Goal: Information Seeking & Learning: Check status

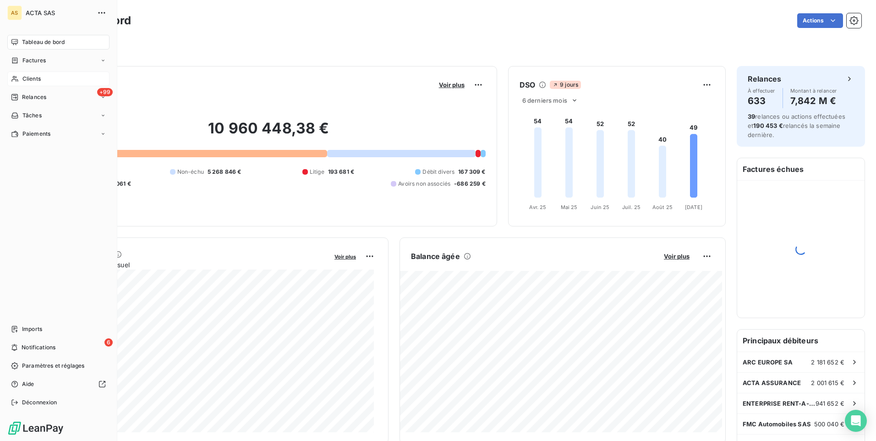
click at [23, 78] on span "Clients" at bounding box center [31, 79] width 18 height 8
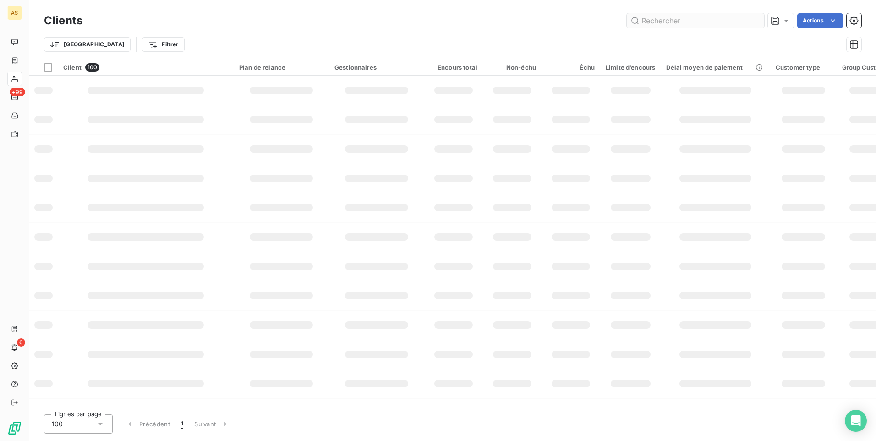
click at [679, 21] on input "text" at bounding box center [695, 20] width 137 height 15
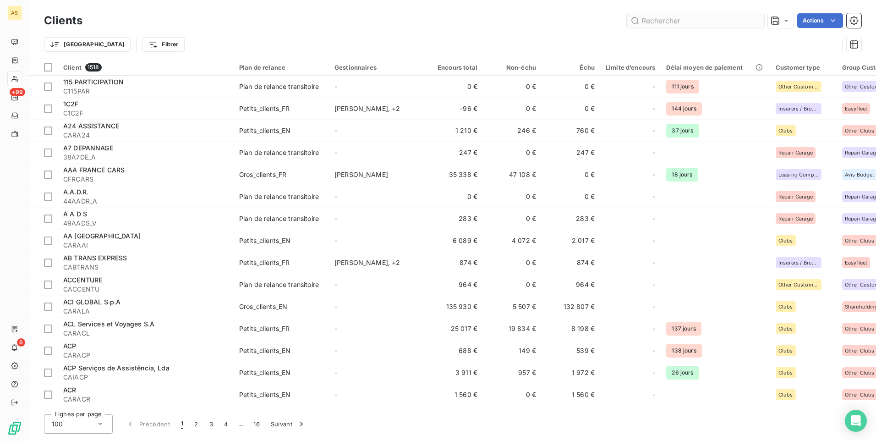
click at [679, 20] on input "text" at bounding box center [695, 20] width 137 height 15
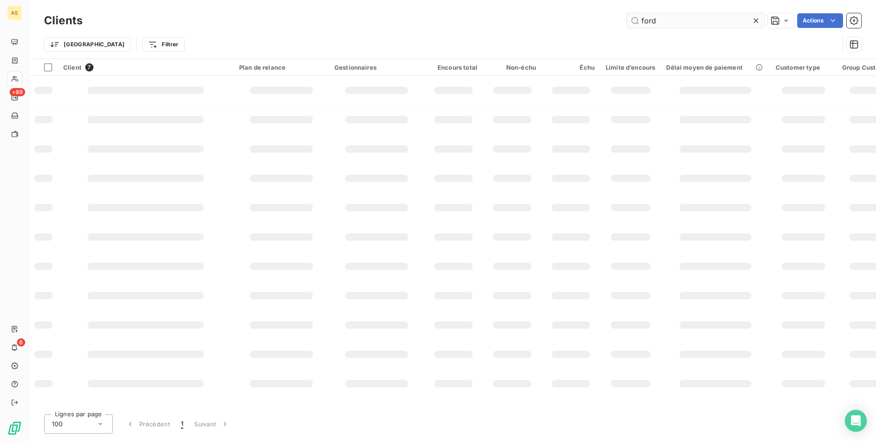
type input "ford"
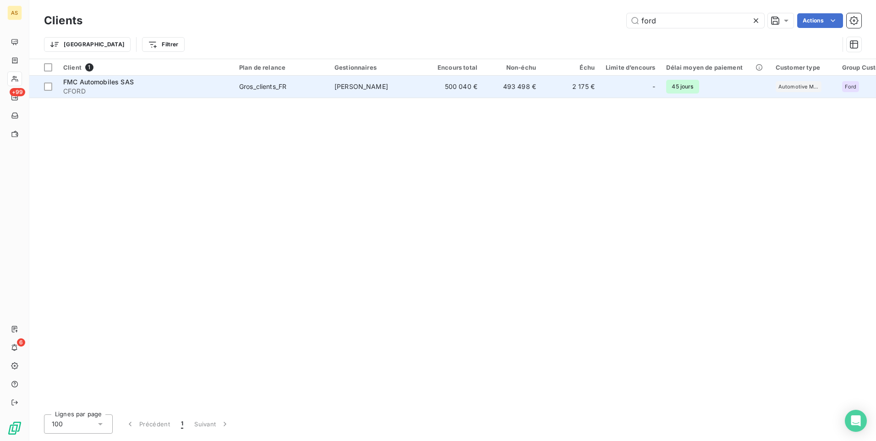
click at [575, 87] on td "2 175 €" at bounding box center [570, 87] width 59 height 22
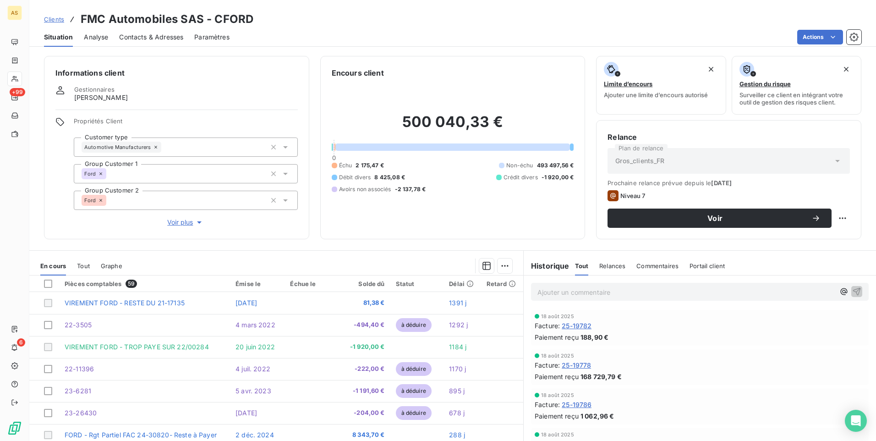
click at [399, 39] on div "Actions" at bounding box center [550, 37] width 621 height 15
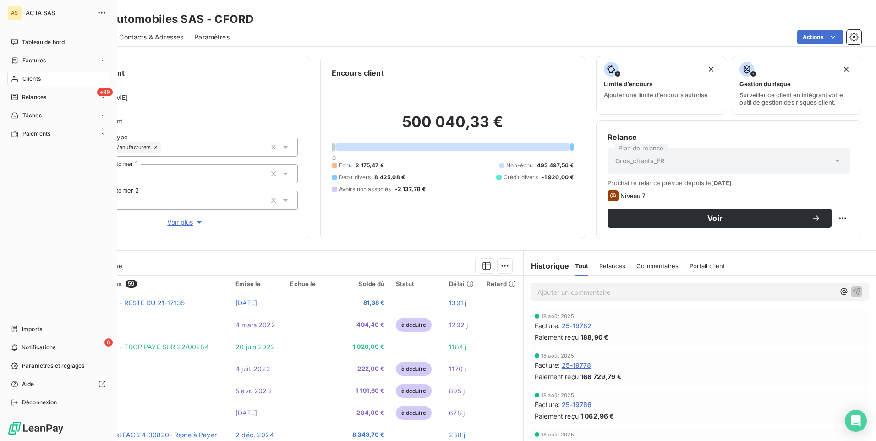
click at [21, 79] on div "Clients" at bounding box center [58, 78] width 102 height 15
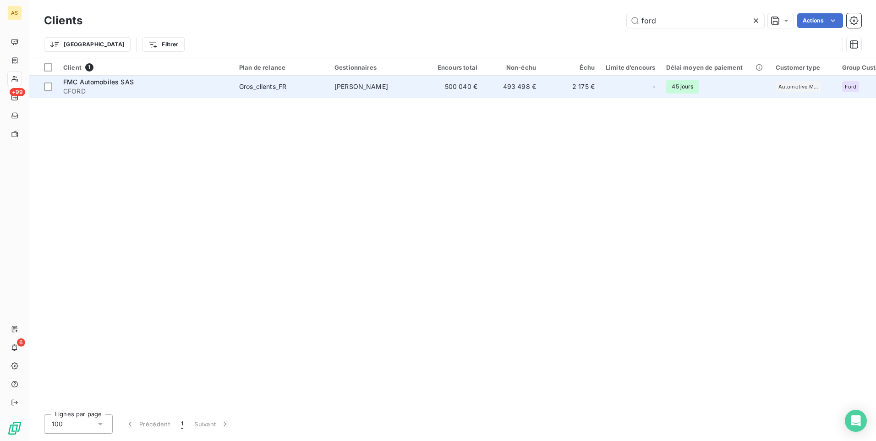
click at [586, 88] on td "2 175 €" at bounding box center [570, 87] width 59 height 22
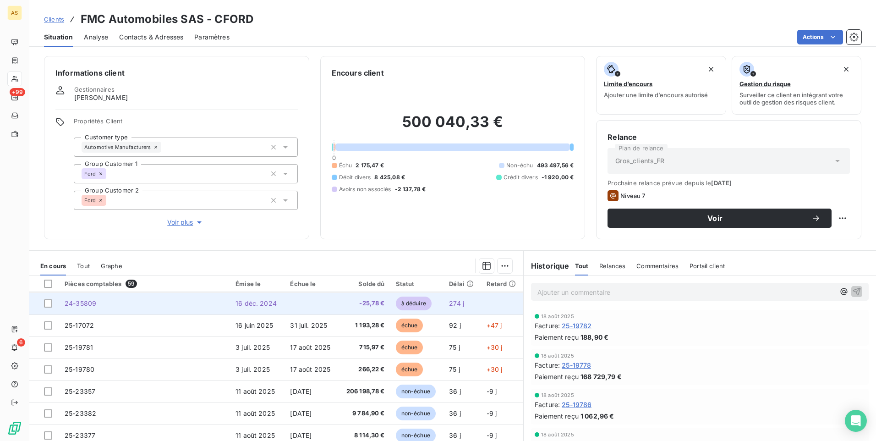
scroll to position [137, 0]
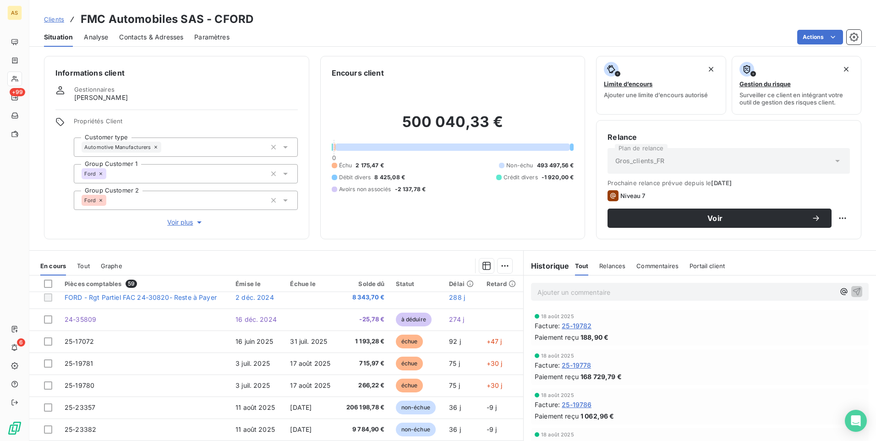
click at [348, 248] on div "Informations client Gestionnaires [PERSON_NAME] Propriétés Client Customer type…" at bounding box center [452, 245] width 846 height 390
click at [399, 223] on div "500 040,33 € 0 Échu 2 175,47 € Non-échu 493 497,56 € Débit divers 8 425,08 € Cr…" at bounding box center [453, 152] width 242 height 149
click at [102, 74] on h6 "Informations client" at bounding box center [176, 72] width 242 height 11
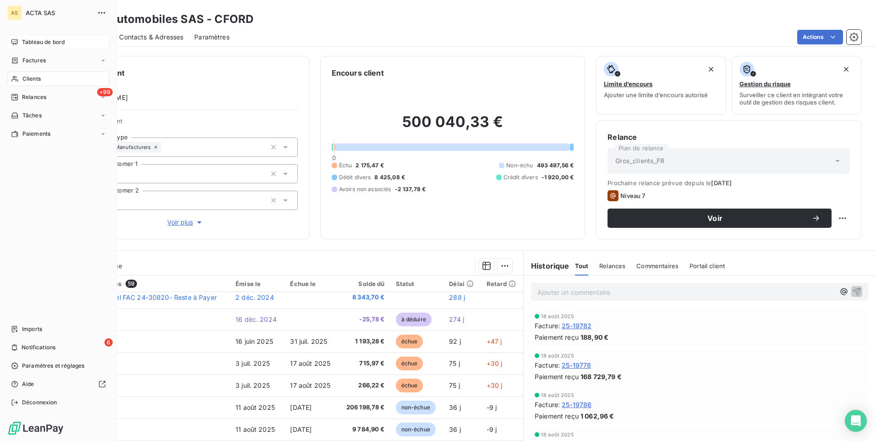
click at [11, 46] on div "Tableau de bord" at bounding box center [58, 42] width 102 height 15
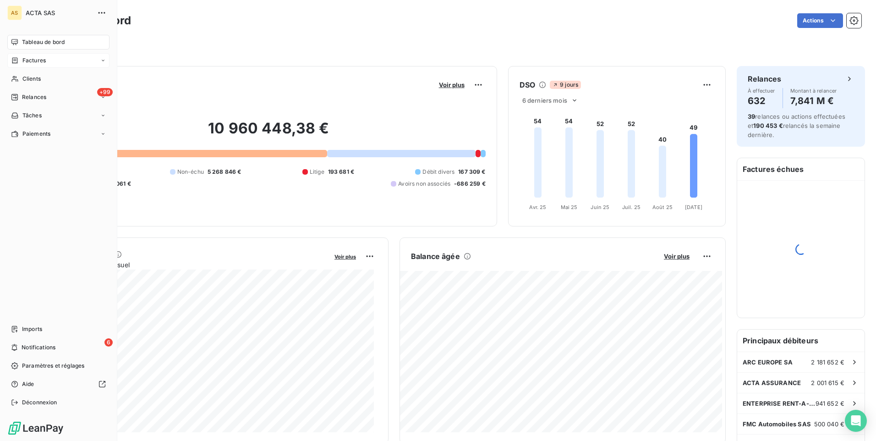
click at [38, 60] on span "Factures" at bounding box center [33, 60] width 23 height 8
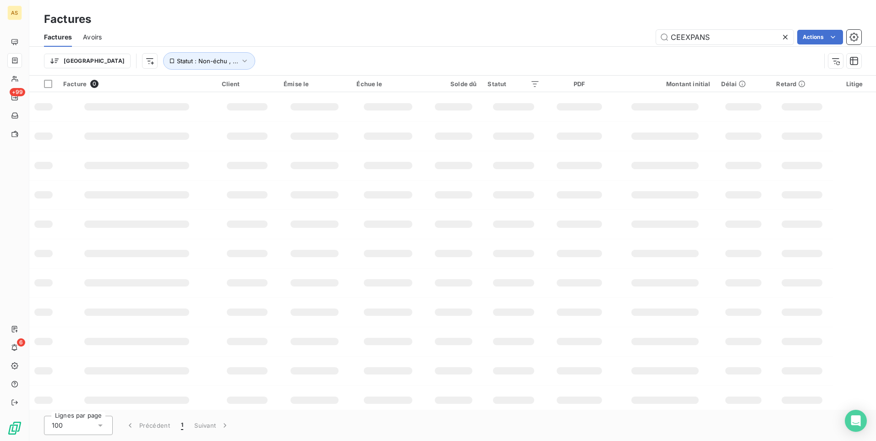
drag, startPoint x: 643, startPoint y: 27, endPoint x: 597, endPoint y: 33, distance: 46.6
click at [644, 27] on div "Factures Avoirs CEEXPANS Actions" at bounding box center [452, 36] width 846 height 19
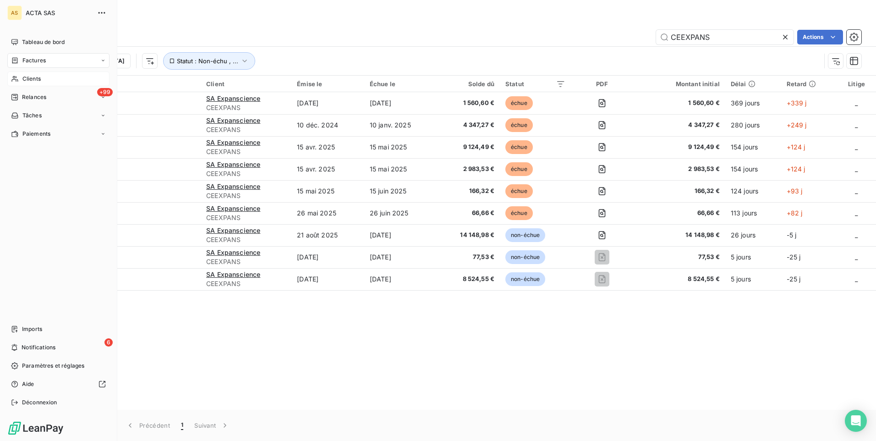
click at [24, 79] on span "Clients" at bounding box center [31, 79] width 18 height 8
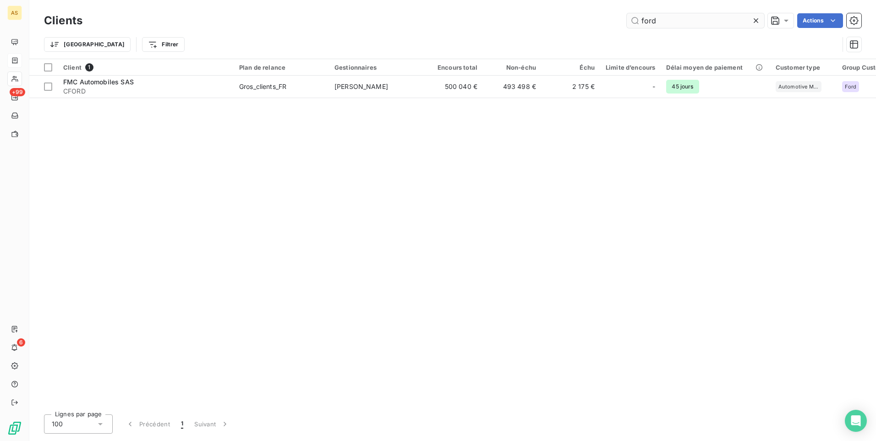
drag, startPoint x: 690, startPoint y: 23, endPoint x: 633, endPoint y: 24, distance: 57.7
click at [633, 24] on input "ford" at bounding box center [695, 20] width 137 height 15
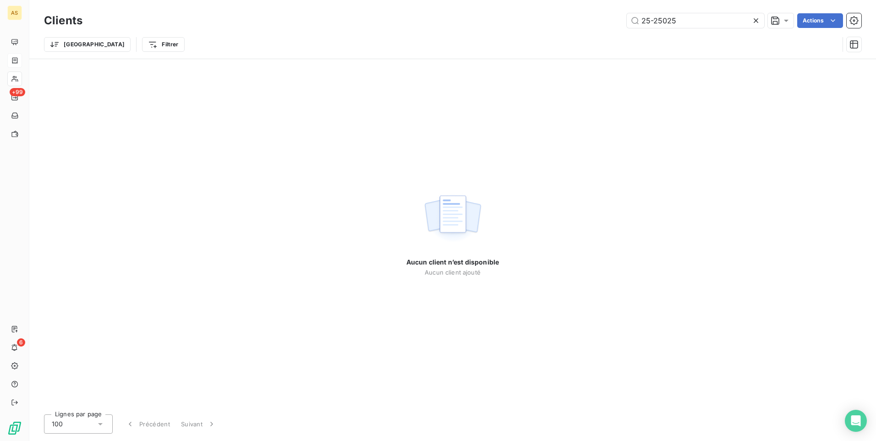
drag, startPoint x: 266, startPoint y: 142, endPoint x: 275, endPoint y: 130, distance: 15.4
click at [266, 140] on div "Aucun client n’est disponible Aucun client ajouté" at bounding box center [452, 233] width 846 height 348
click at [647, 21] on input "25-25025" at bounding box center [695, 20] width 137 height 15
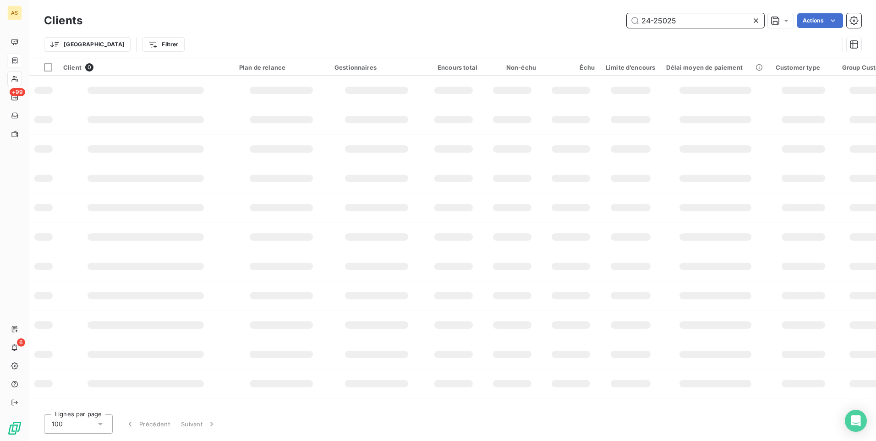
type input "24-25025"
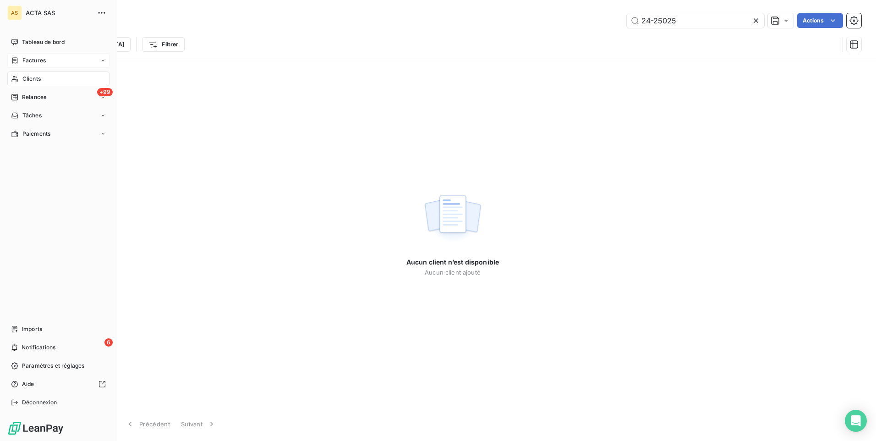
drag, startPoint x: 17, startPoint y: 60, endPoint x: 76, endPoint y: 52, distance: 60.1
click at [19, 60] on div "Factures" at bounding box center [28, 60] width 35 height 8
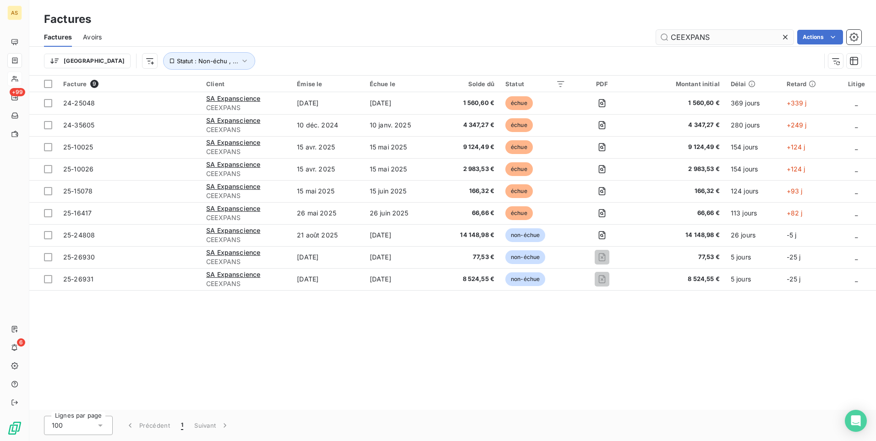
drag, startPoint x: 720, startPoint y: 39, endPoint x: 661, endPoint y: 33, distance: 59.4
click at [661, 33] on input "CEEXPANS" at bounding box center [724, 37] width 137 height 15
click at [457, 369] on div "Facture 9 Client Émise le Échue le Solde dû Statut PDF Montant initial Délai Re…" at bounding box center [452, 243] width 846 height 334
drag, startPoint x: 652, startPoint y: 51, endPoint x: 709, endPoint y: 58, distance: 56.8
click at [653, 50] on div "Trier Statut : Non-échu , ..." at bounding box center [452, 61] width 817 height 28
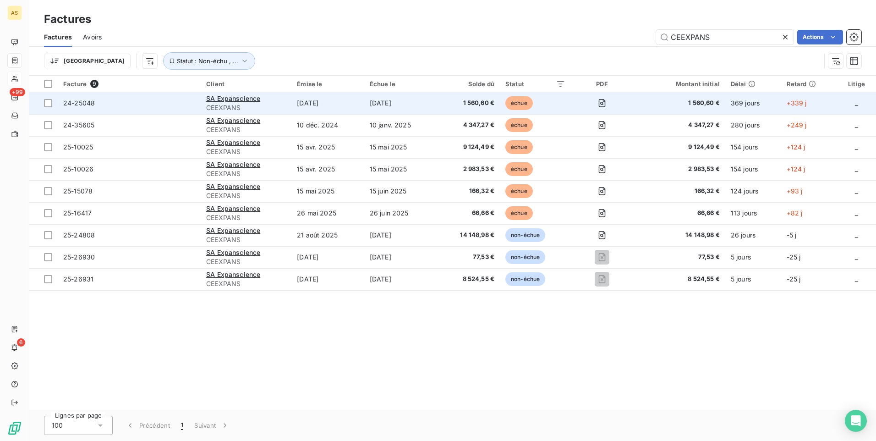
click at [131, 112] on td "24-25048" at bounding box center [129, 103] width 143 height 22
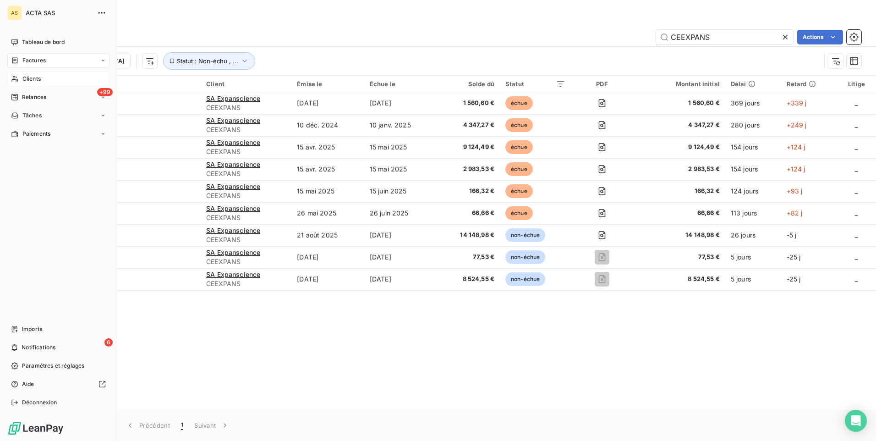
drag, startPoint x: 19, startPoint y: 64, endPoint x: 23, endPoint y: 62, distance: 4.9
click at [19, 64] on div "Factures" at bounding box center [28, 60] width 35 height 8
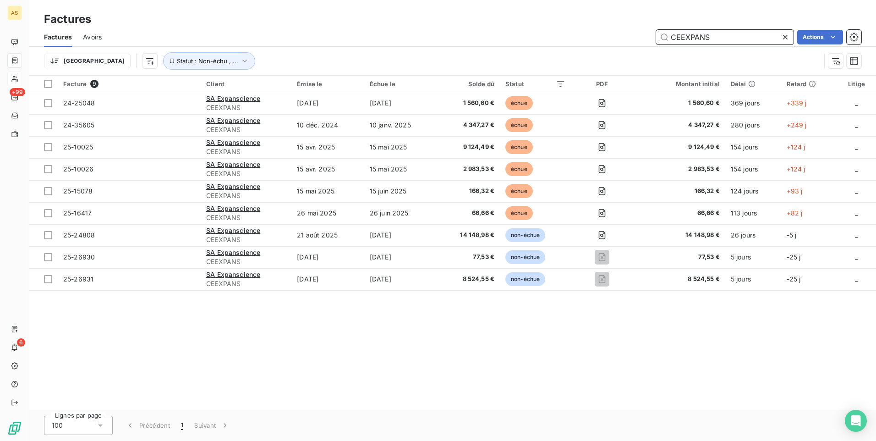
drag, startPoint x: 719, startPoint y: 37, endPoint x: 627, endPoint y: 33, distance: 91.7
click at [627, 33] on div "CEEXPANS Actions" at bounding box center [487, 37] width 748 height 15
paste input "24-25047"
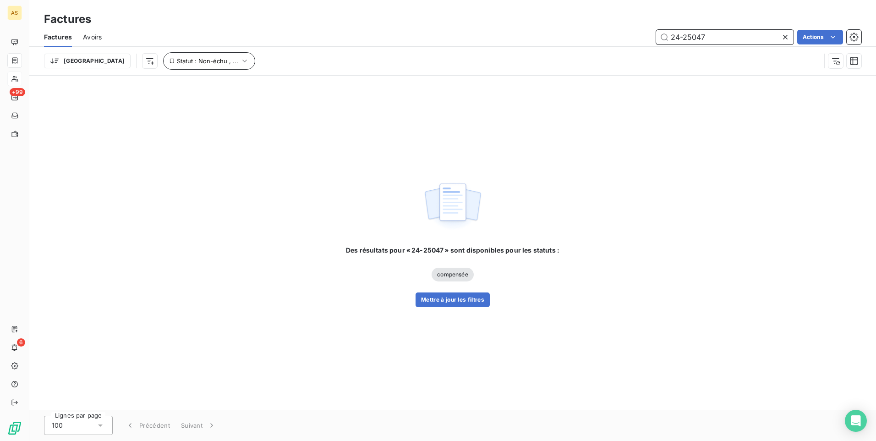
type input "24-25047"
click at [240, 60] on icon "button" at bounding box center [244, 60] width 9 height 9
click at [240, 61] on icon "button" at bounding box center [244, 60] width 9 height 9
click at [240, 59] on icon "button" at bounding box center [244, 60] width 9 height 9
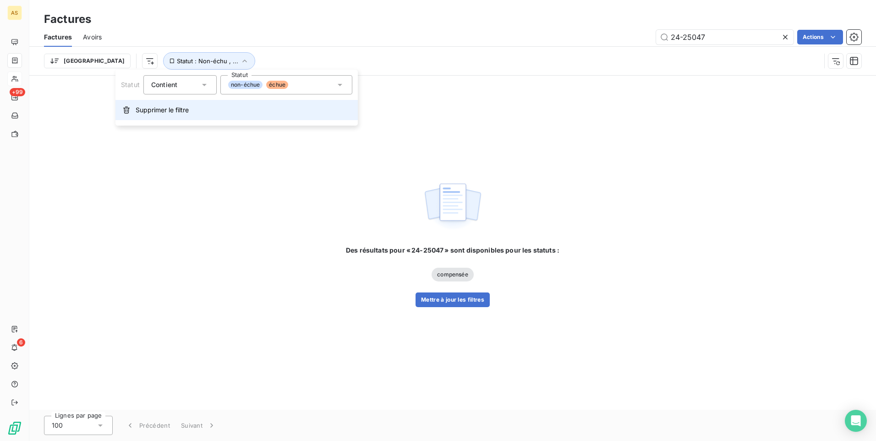
click at [182, 107] on span "Supprimer le filtre" at bounding box center [162, 109] width 53 height 9
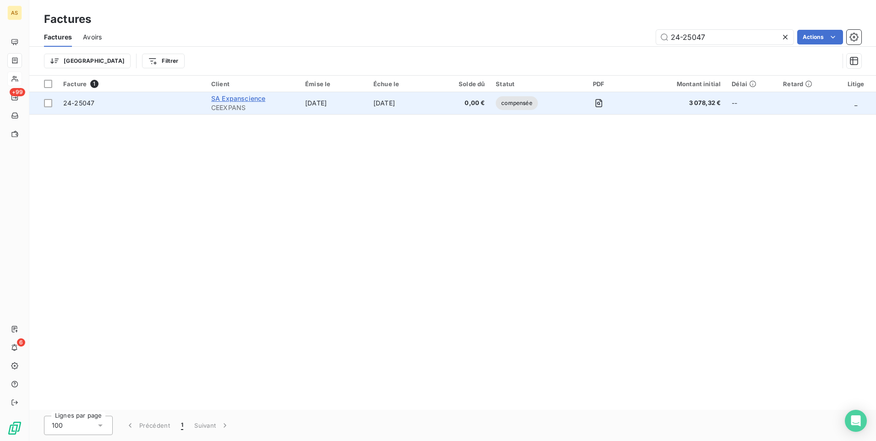
click at [259, 100] on span "SA Expanscience" at bounding box center [238, 98] width 54 height 8
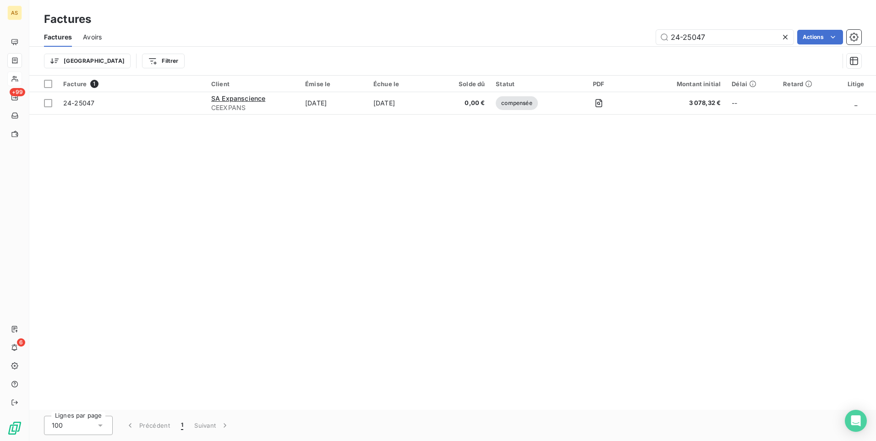
click at [502, 232] on div "Facture 1 Client Émise le Échue le Solde dû Statut PDF Montant initial Délai Re…" at bounding box center [452, 243] width 846 height 334
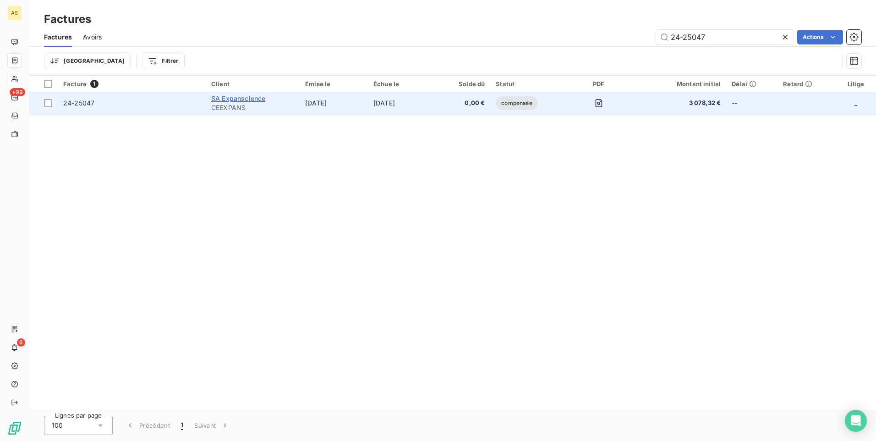
click at [252, 97] on span "SA Expanscience" at bounding box center [238, 98] width 54 height 8
click at [602, 103] on icon "button" at bounding box center [598, 103] width 7 height 8
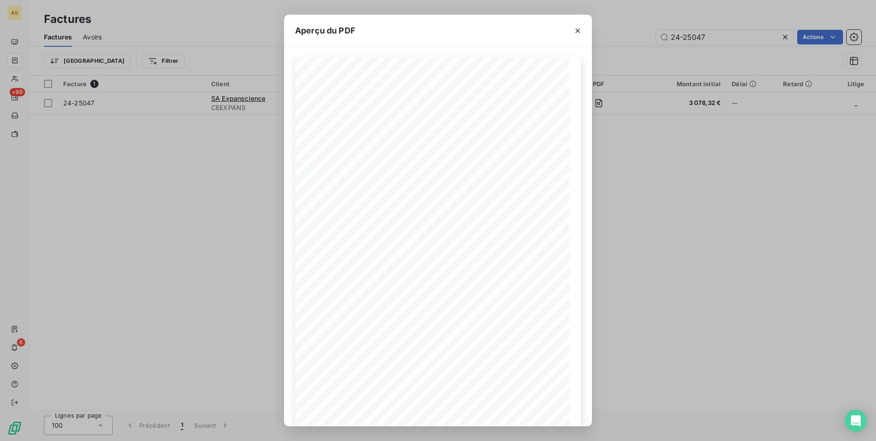
drag, startPoint x: 731, startPoint y: 240, endPoint x: 710, endPoint y: 238, distance: 21.2
click at [731, 240] on div "Aperçu du PDF FACTURE N° Date 24-25047 [DATE] VERLINGUE Pour le compte de SA EX…" at bounding box center [438, 220] width 876 height 441
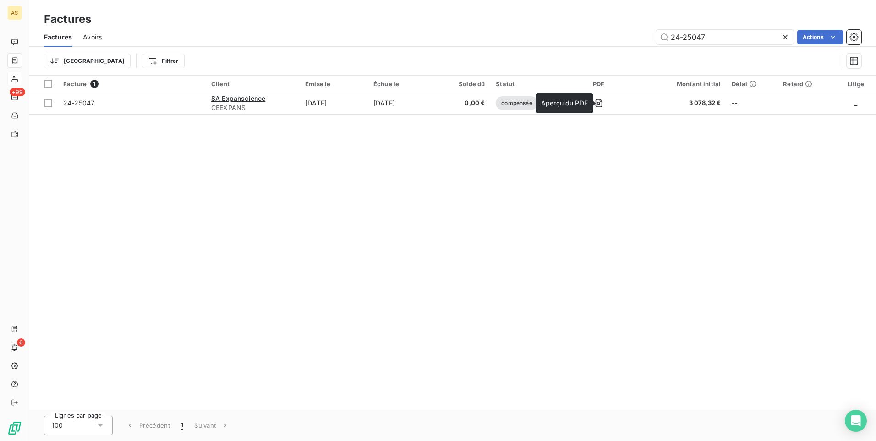
click at [533, 136] on div "Facture 1 Client Émise le Échue le Solde dû Statut PDF Montant initial Délai Re…" at bounding box center [452, 243] width 846 height 334
drag, startPoint x: 283, startPoint y: 253, endPoint x: 492, endPoint y: 163, distance: 228.1
click at [284, 253] on div "Facture 1 Client Émise le Échue le Solde dû Statut PDF Montant initial Délai Re…" at bounding box center [452, 243] width 846 height 334
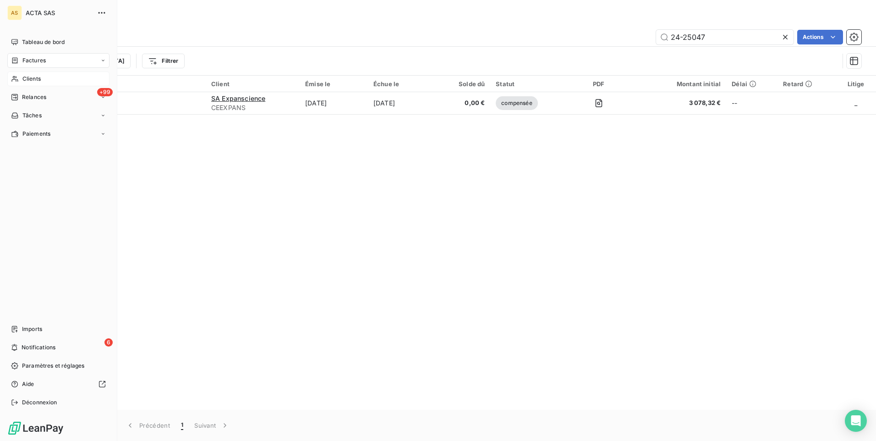
click at [26, 61] on span "Factures" at bounding box center [33, 60] width 23 height 8
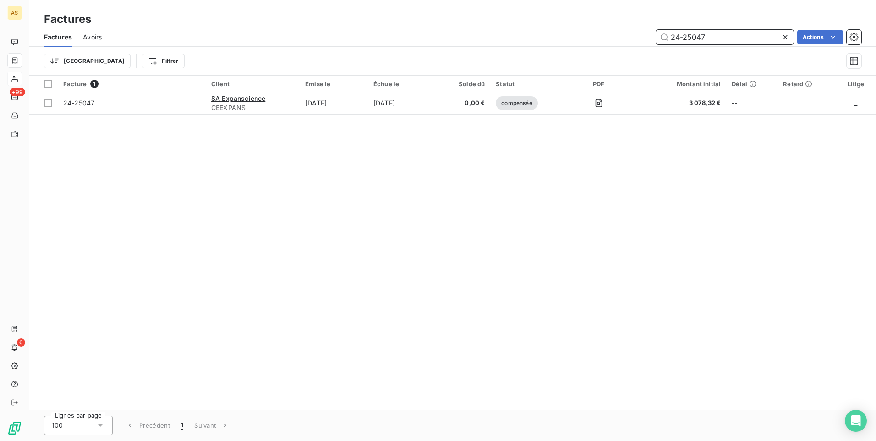
drag, startPoint x: 757, startPoint y: 37, endPoint x: 644, endPoint y: 33, distance: 112.8
click at [645, 33] on div "24-25047 Actions" at bounding box center [487, 37] width 748 height 15
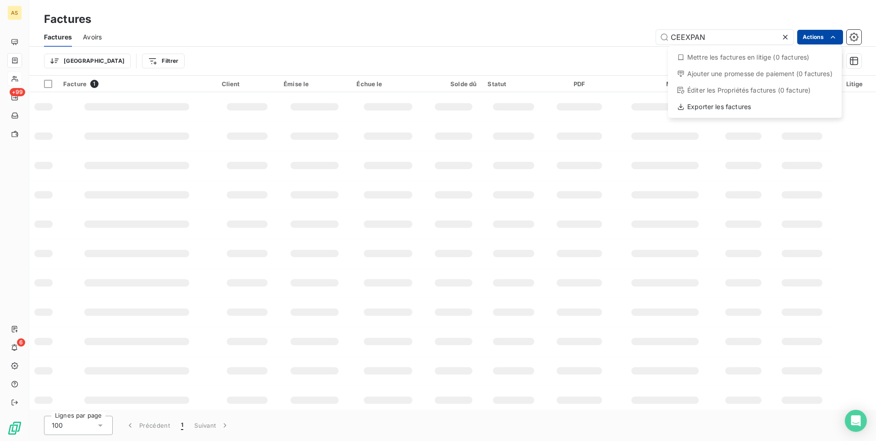
click at [806, 35] on html "AS +99 6 Factures Factures Avoirs CEEXPAN Actions Mettre les factures en litige…" at bounding box center [438, 220] width 876 height 441
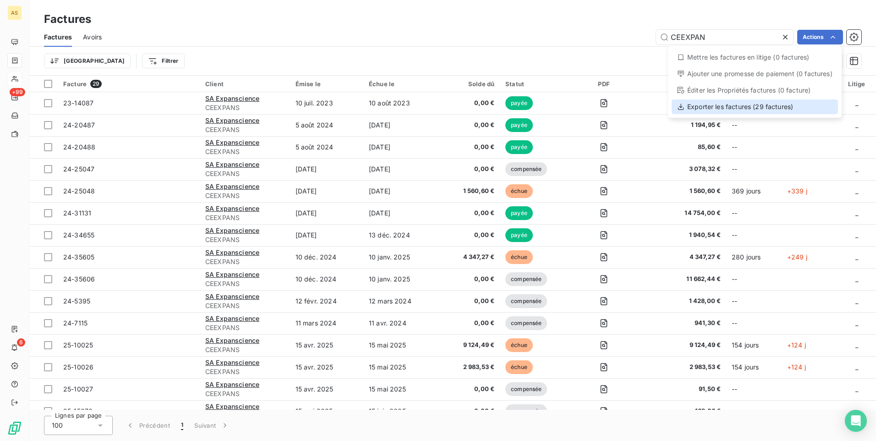
click at [754, 109] on div "Exporter les factures (29 factures)" at bounding box center [754, 106] width 166 height 15
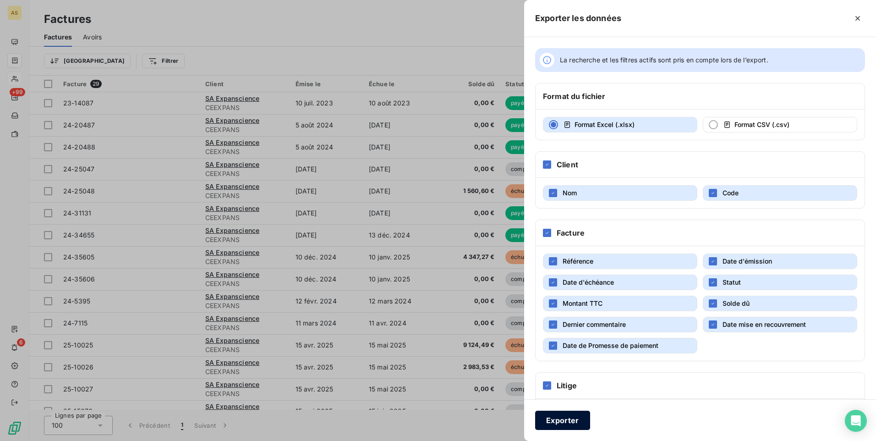
click at [557, 418] on button "Exporter" at bounding box center [562, 419] width 55 height 19
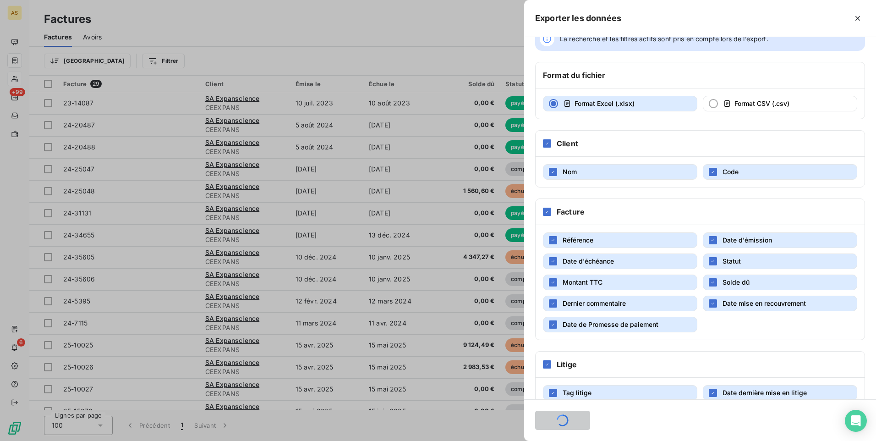
scroll to position [41, 0]
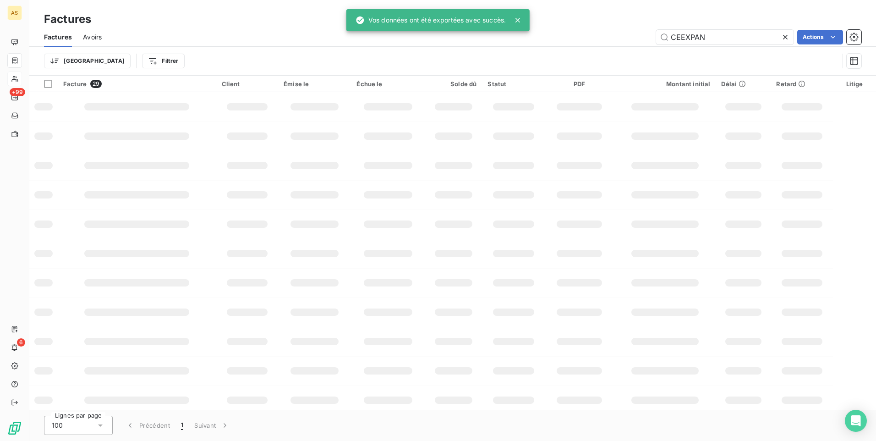
drag, startPoint x: 262, startPoint y: 62, endPoint x: 118, endPoint y: 48, distance: 144.9
click at [262, 62] on div "Trier Filtrer" at bounding box center [441, 60] width 795 height 17
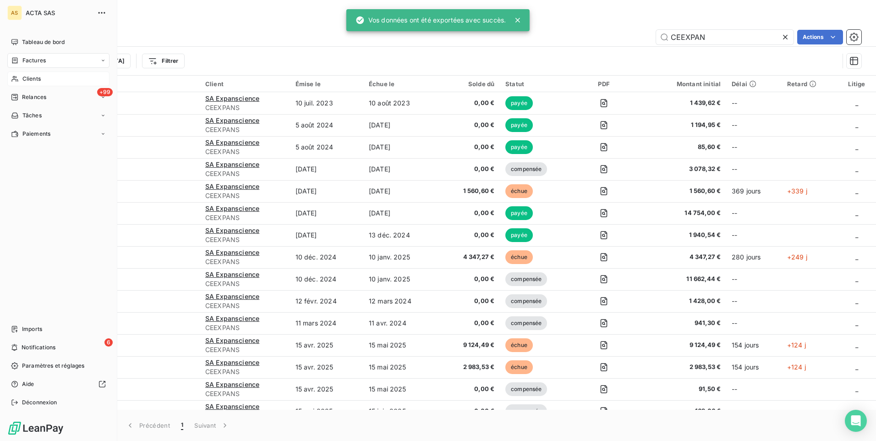
click at [16, 60] on icon at bounding box center [15, 60] width 8 height 7
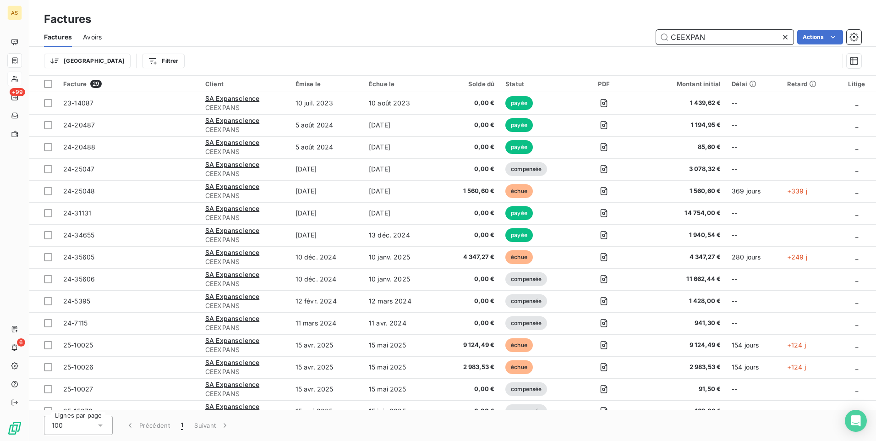
drag, startPoint x: 725, startPoint y: 37, endPoint x: 658, endPoint y: 38, distance: 66.4
click at [660, 37] on input "CEEXPAN" at bounding box center [724, 37] width 137 height 15
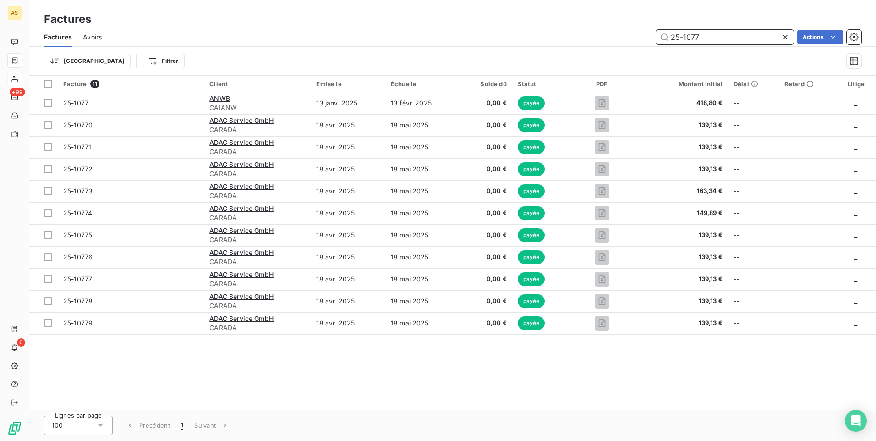
click at [686, 36] on input "25-1077" at bounding box center [724, 37] width 137 height 15
type input "25-15077"
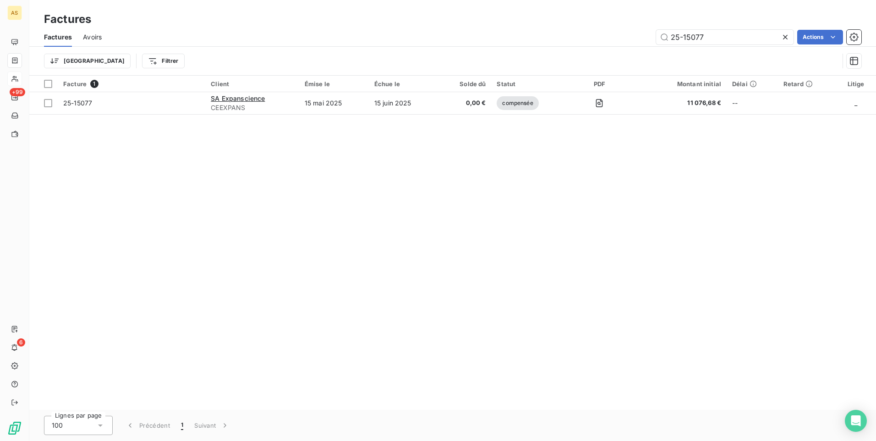
click at [392, 203] on div "Facture 1 Client Émise le Échue le Solde dû Statut PDF Montant initial Délai Re…" at bounding box center [452, 243] width 846 height 334
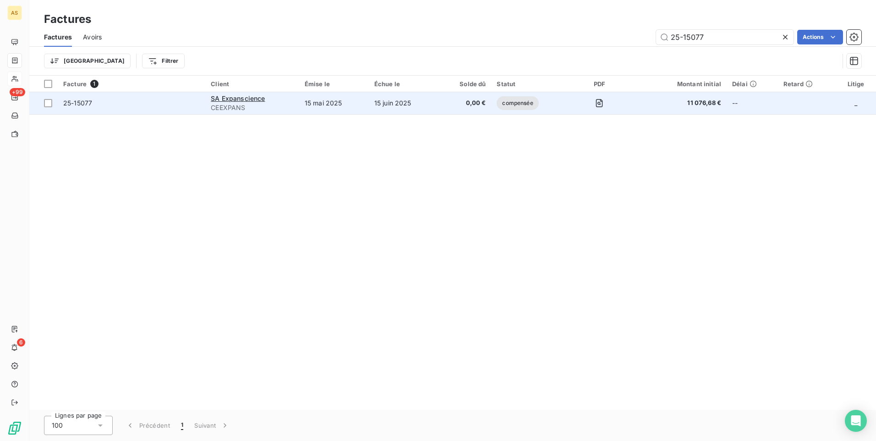
click at [79, 104] on span "25-15077" at bounding box center [77, 103] width 29 height 8
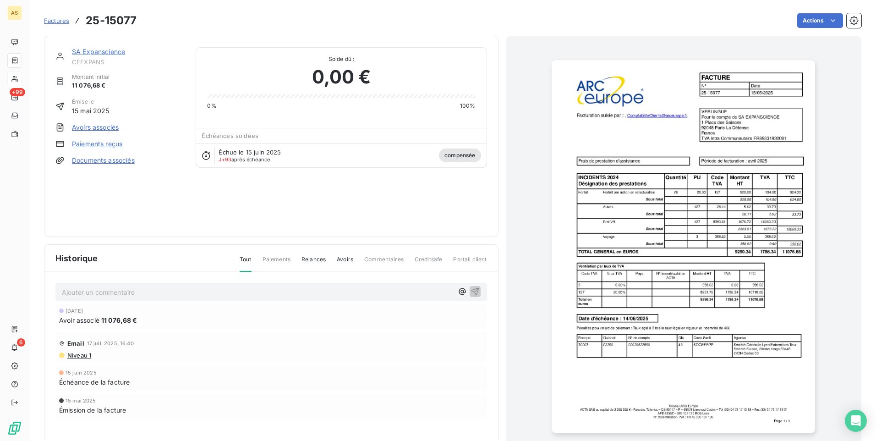
click at [108, 126] on link "Avoirs associés" at bounding box center [95, 127] width 47 height 9
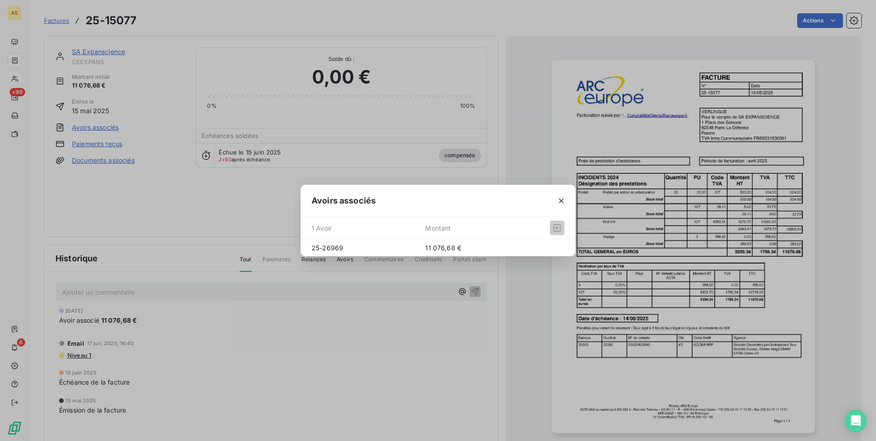
click at [330, 10] on div "Avoirs associés 1 Avoir Montant 25-26969 11 076,68 €" at bounding box center [438, 220] width 876 height 441
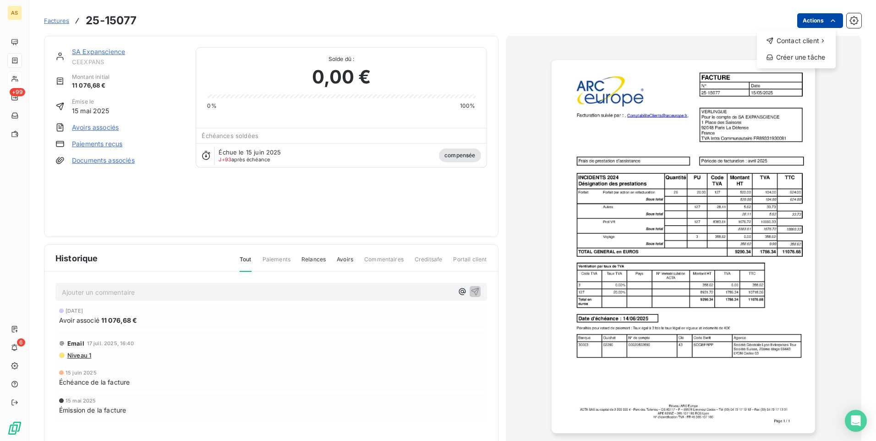
click at [794, 21] on html "AS +99 6 Factures [PHONE_NUMBER] Actions Contact client Créer une tâche SA Expa…" at bounding box center [438, 220] width 876 height 441
click at [721, 23] on html "AS +99 6 Factures [PHONE_NUMBER] Actions Contact client Créer une tâche SA Expa…" at bounding box center [438, 220] width 876 height 441
click at [313, 344] on div "Email [DATE] 16:40" at bounding box center [271, 343] width 424 height 15
click at [323, 190] on div "SA Expanscience CEEXPANS Montant initial 11 076,68 € Émise le [DATE] Avoirs ass…" at bounding box center [270, 136] width 431 height 178
drag, startPoint x: 261, startPoint y: 221, endPoint x: 237, endPoint y: 187, distance: 41.5
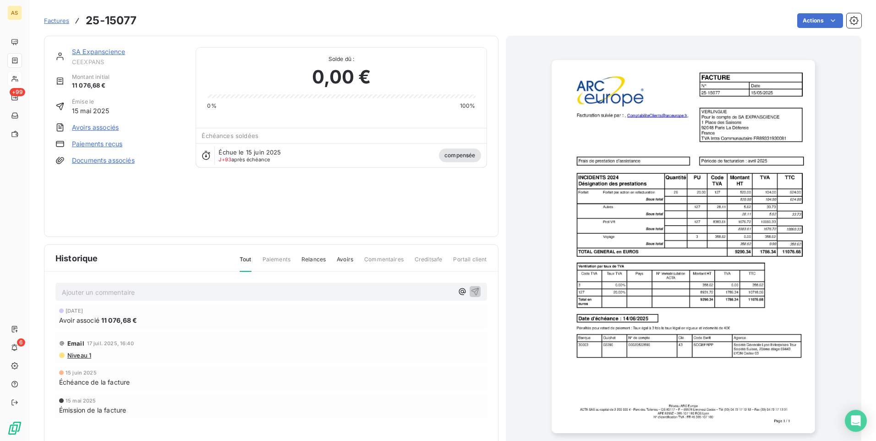
click at [261, 221] on div "SA Expanscience CEEXPANS Montant initial 11 076,68 € Émise le [DATE] Avoirs ass…" at bounding box center [270, 136] width 431 height 178
click at [101, 142] on link "Paiements reçus" at bounding box center [97, 143] width 50 height 9
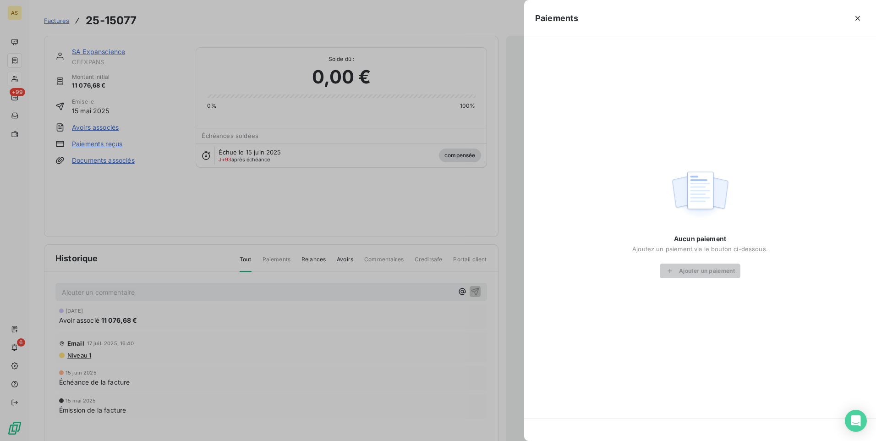
click at [101, 142] on div at bounding box center [438, 220] width 876 height 441
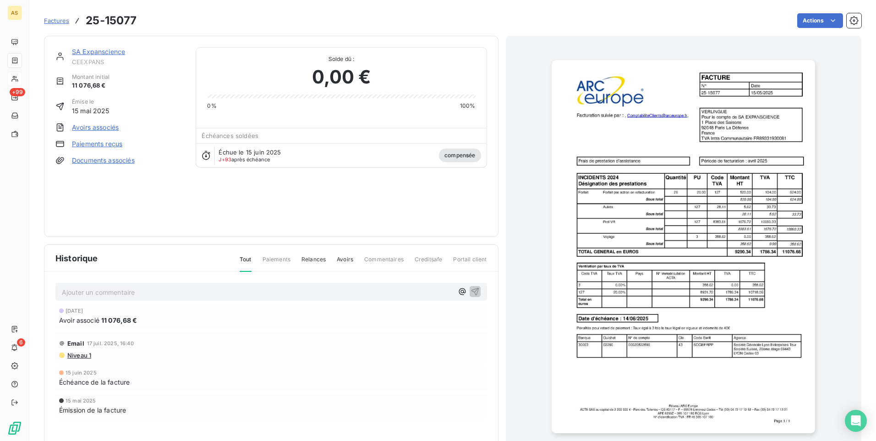
click at [101, 125] on link "Avoirs associés" at bounding box center [95, 127] width 47 height 9
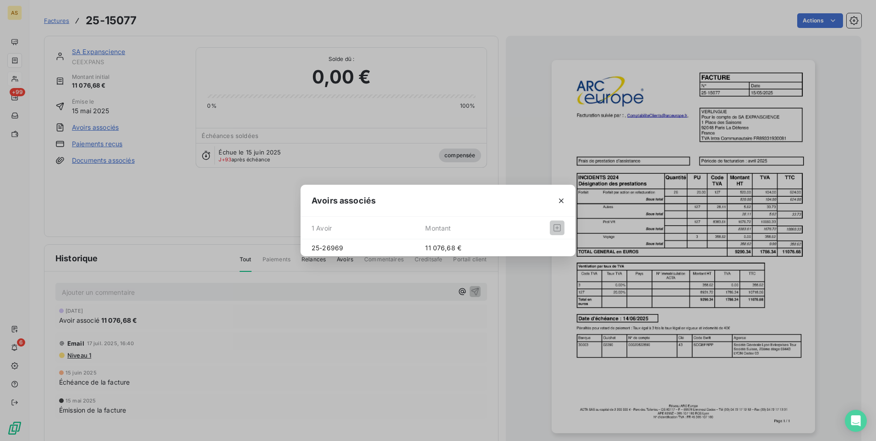
drag, startPoint x: 852, startPoint y: 146, endPoint x: 773, endPoint y: 92, distance: 95.9
click at [853, 146] on div "Avoirs associés 1 Avoir Montant 25-26969 11 076,68 €" at bounding box center [438, 220] width 876 height 441
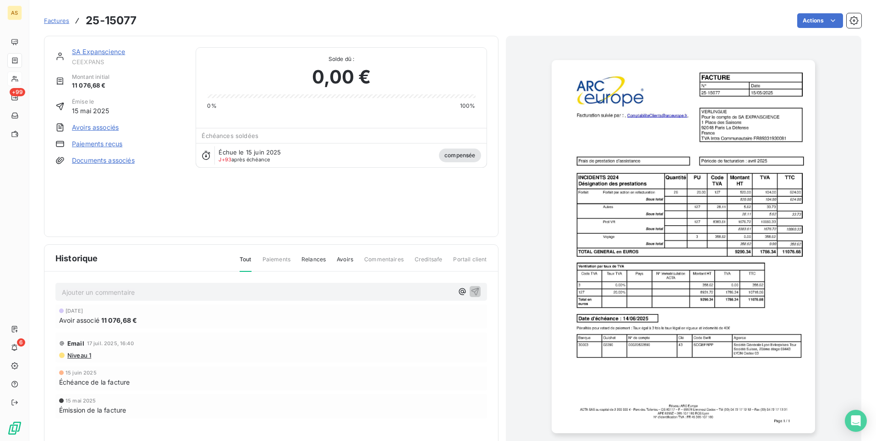
click at [200, 20] on div "Actions" at bounding box center [504, 20] width 714 height 15
click at [517, 11] on div "Factures 25-15077 Actions" at bounding box center [452, 20] width 817 height 19
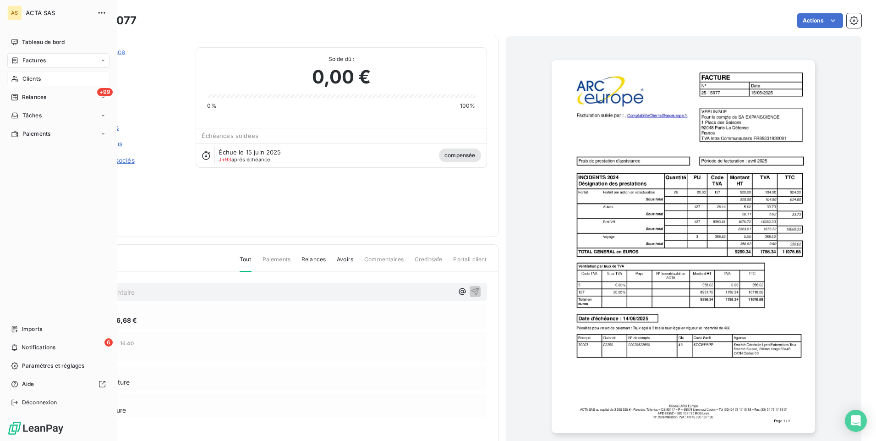
click at [19, 61] on div "Factures" at bounding box center [28, 60] width 35 height 8
click at [24, 98] on span "Avoirs" at bounding box center [30, 97] width 16 height 8
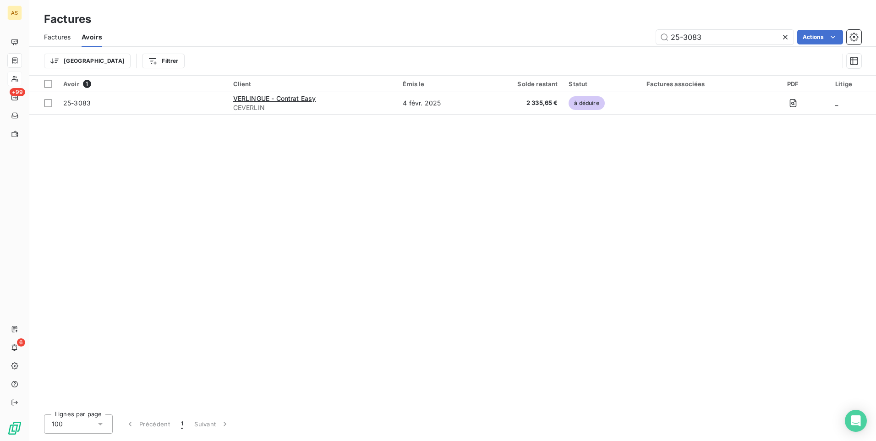
drag, startPoint x: 715, startPoint y: 37, endPoint x: 639, endPoint y: 38, distance: 75.6
click at [639, 38] on div "25-3083 Actions" at bounding box center [487, 37] width 748 height 15
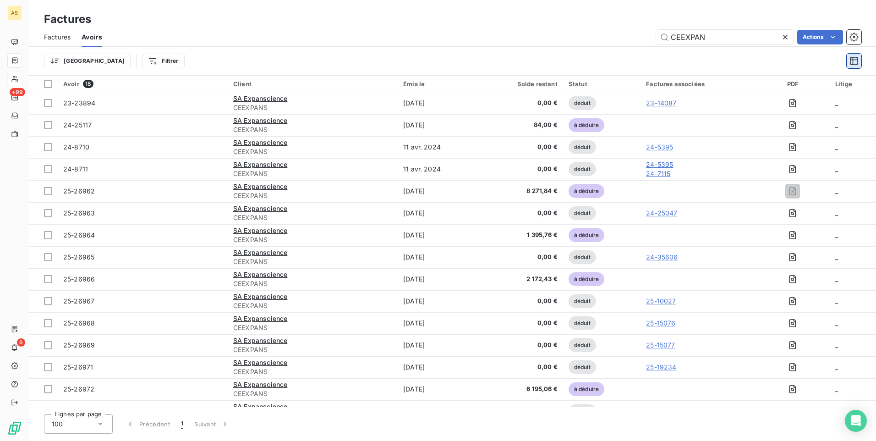
type input "CEEXPAN"
click at [852, 67] on button "button" at bounding box center [853, 61] width 15 height 15
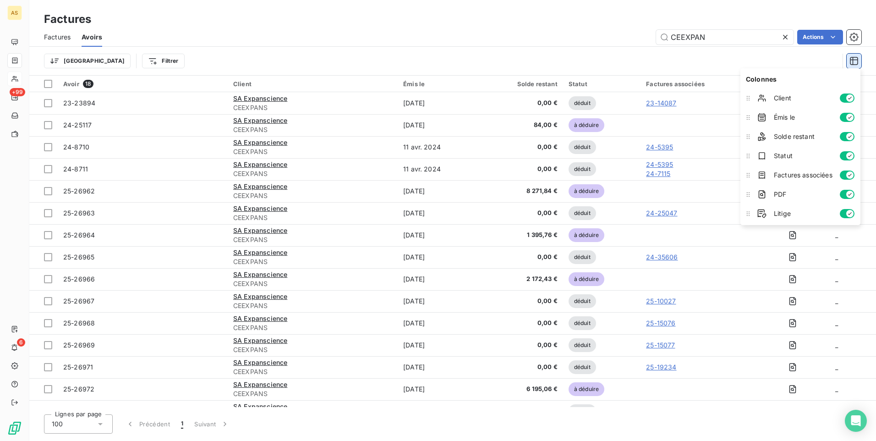
click at [852, 67] on button "button" at bounding box center [853, 61] width 15 height 15
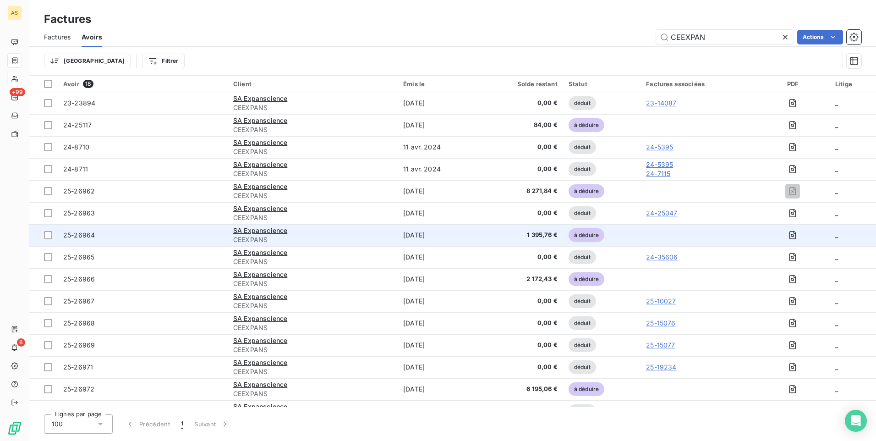
drag, startPoint x: 873, startPoint y: 107, endPoint x: 863, endPoint y: 239, distance: 131.8
click at [863, 239] on html "AS +99 6 Factures Factures Avoirs CEEXPAN Actions Trier Filtrer Avoir 18 Client…" at bounding box center [438, 220] width 876 height 441
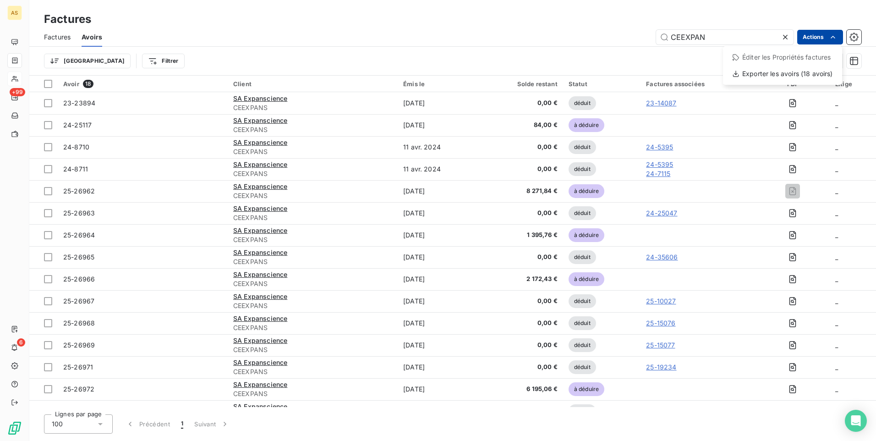
click at [814, 40] on html "AS +99 6 Factures Factures Avoirs CEEXPAN Actions Éditer les Propriétés facture…" at bounding box center [438, 220] width 876 height 441
click at [793, 76] on div "Exporter les avoirs (18 avoirs)" at bounding box center [782, 73] width 112 height 15
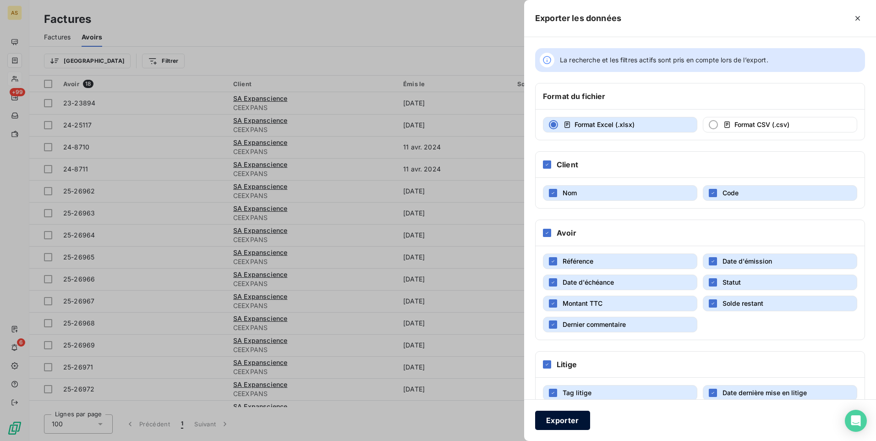
click at [550, 422] on button "Exporter" at bounding box center [562, 419] width 55 height 19
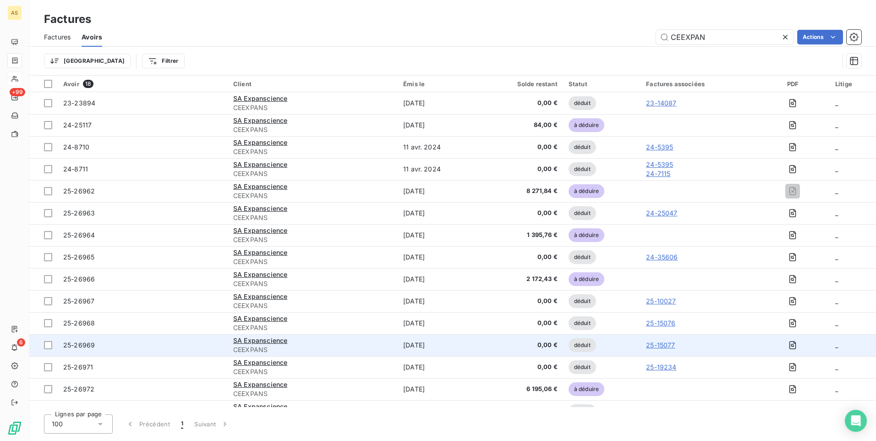
click at [596, 344] on span "déduit" at bounding box center [581, 345] width 27 height 14
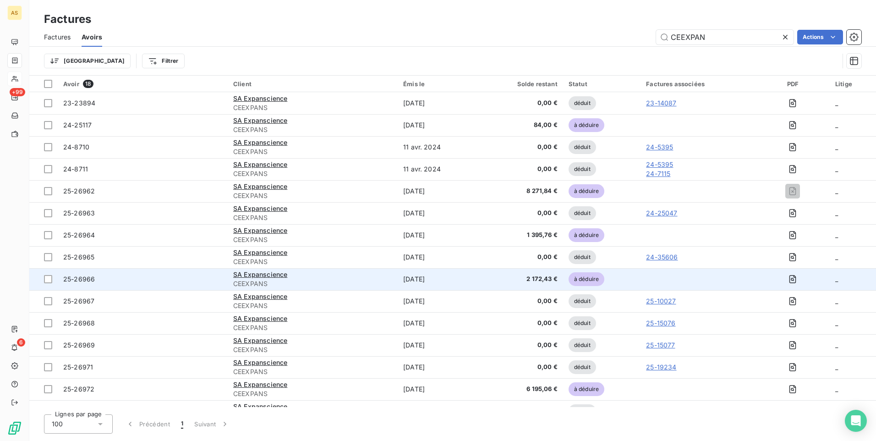
scroll to position [82, 0]
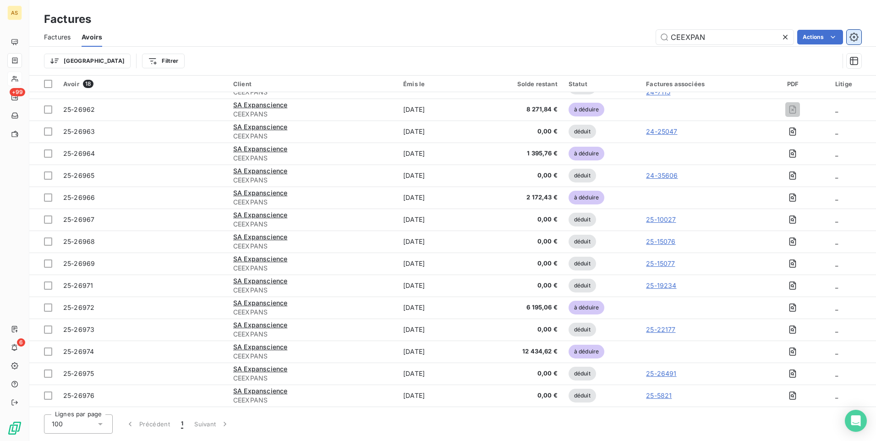
click at [856, 37] on icon "button" at bounding box center [853, 37] width 9 height 9
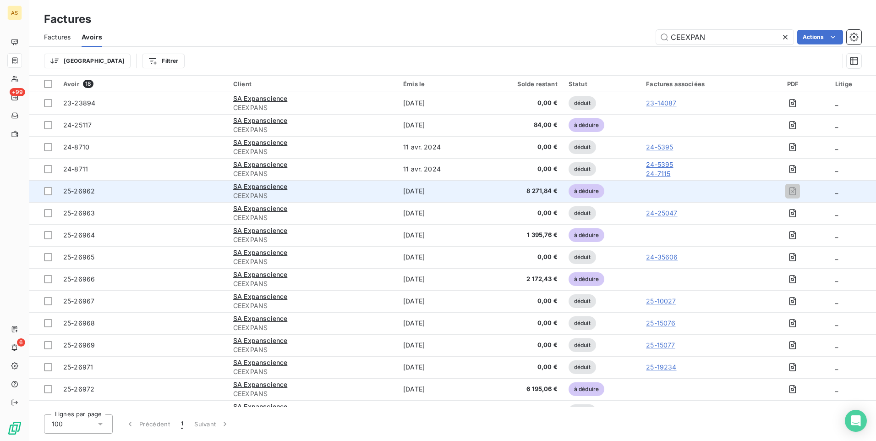
scroll to position [82, 0]
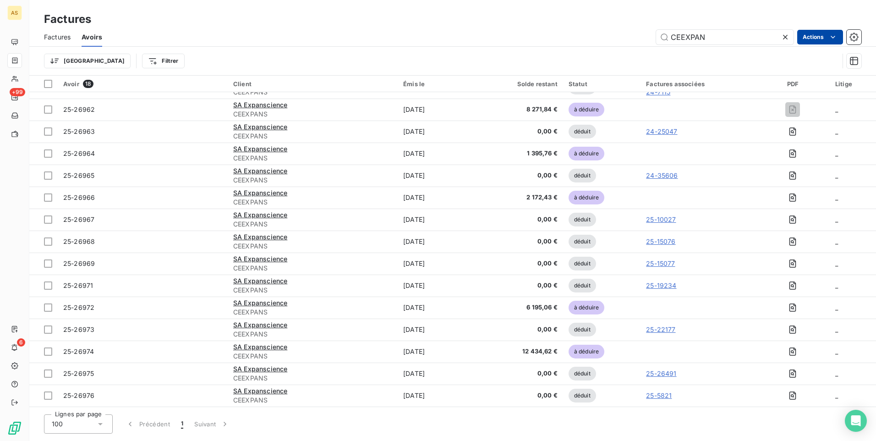
click at [822, 38] on html "AS +99 6 Factures Factures Avoirs CEEXPAN Actions Trier Filtrer Avoir 18 Client…" at bounding box center [438, 220] width 876 height 441
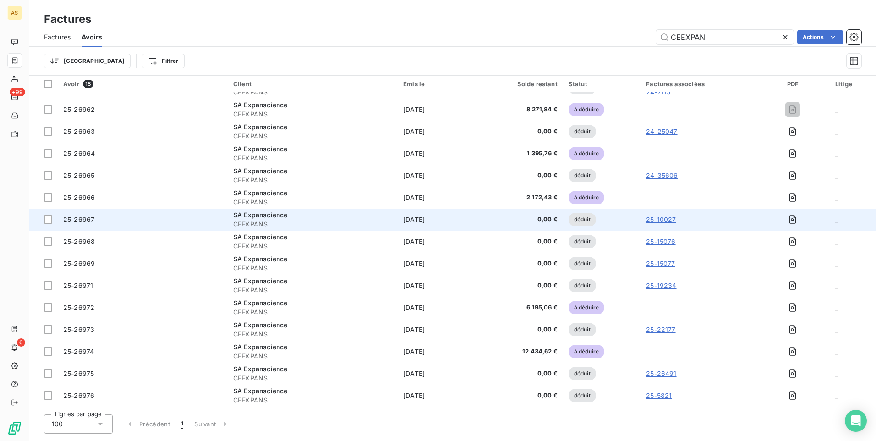
click at [678, 214] on html "AS +99 6 Factures Factures Avoirs CEEXPAN Actions Trier Filtrer Avoir 18 Client…" at bounding box center [438, 220] width 876 height 441
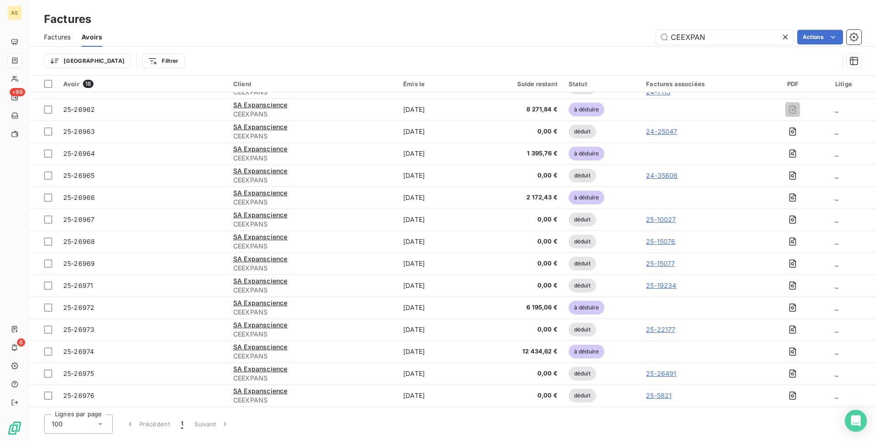
click at [676, 95] on div "24-5395 24-7115" at bounding box center [698, 87] width 104 height 18
click at [683, 82] on div "Factures associées" at bounding box center [698, 83] width 104 height 7
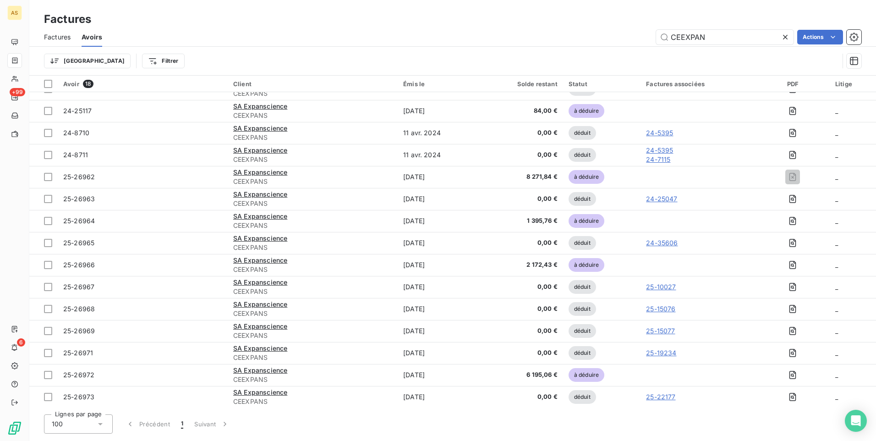
scroll to position [11, 0]
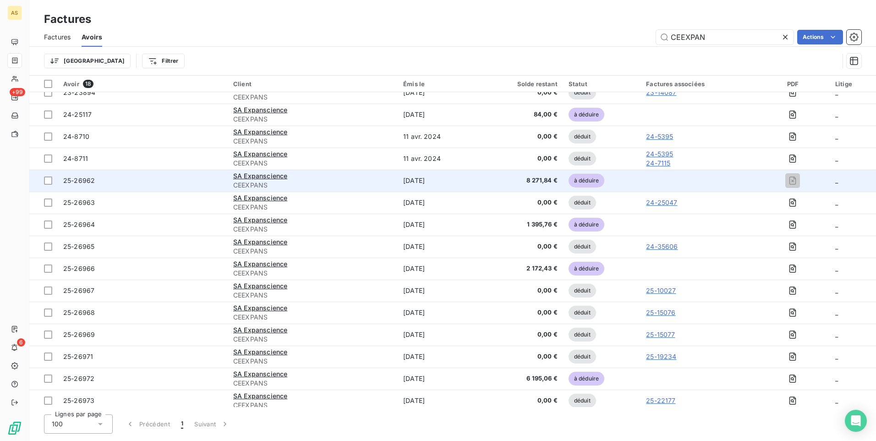
click at [367, 186] on span "CEEXPANS" at bounding box center [312, 184] width 159 height 9
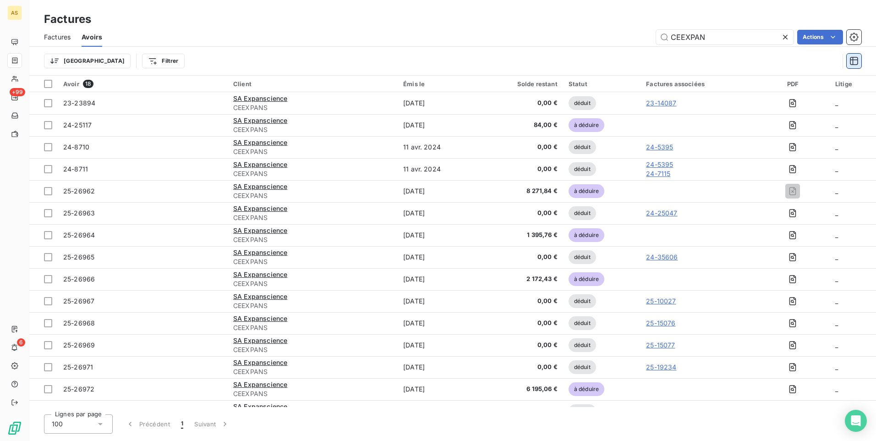
click at [852, 61] on icon "button" at bounding box center [853, 60] width 9 height 9
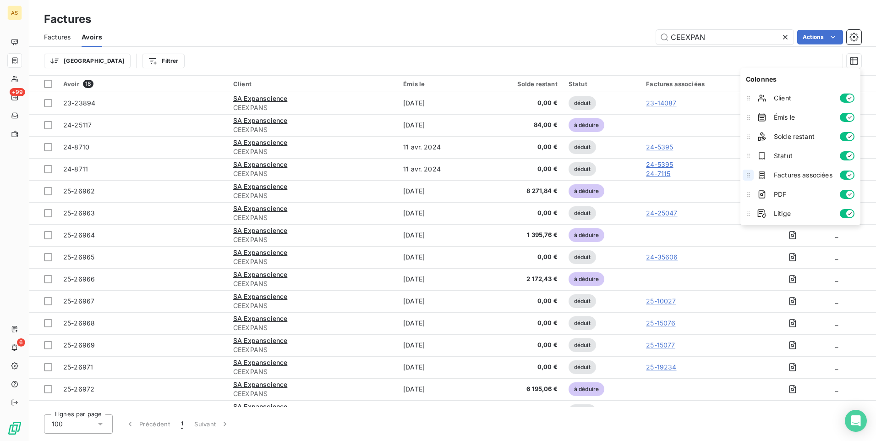
click at [748, 178] on icon at bounding box center [747, 174] width 9 height 9
drag, startPoint x: 748, startPoint y: 178, endPoint x: 751, endPoint y: 174, distance: 4.7
click at [751, 174] on icon at bounding box center [747, 174] width 9 height 9
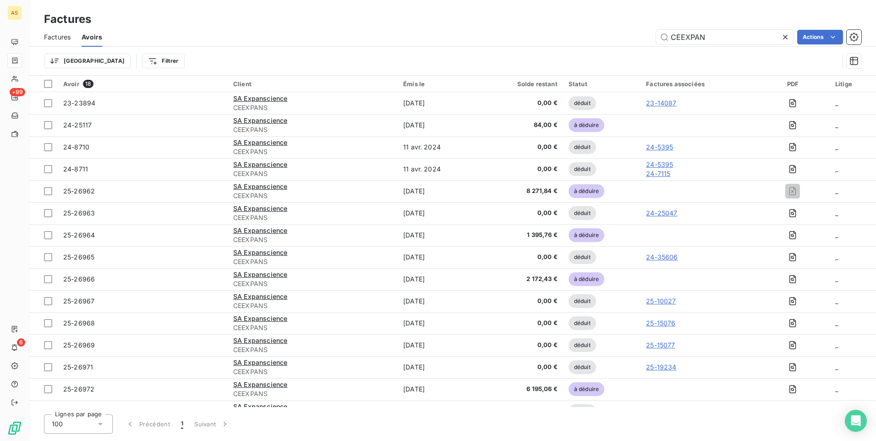
click at [750, 60] on div "Trier Filtrer" at bounding box center [441, 60] width 795 height 17
click at [104, 57] on html "AS +99 6 Factures Factures Avoirs CEEXPAN Actions Trier Filtrer Avoir 18 Client…" at bounding box center [438, 220] width 876 height 441
click at [104, 57] on html "AS +99 6 Factures Factures Avoirs CEEXPAN Actions Trier Filtrer Rechercher et s…" at bounding box center [438, 220] width 876 height 441
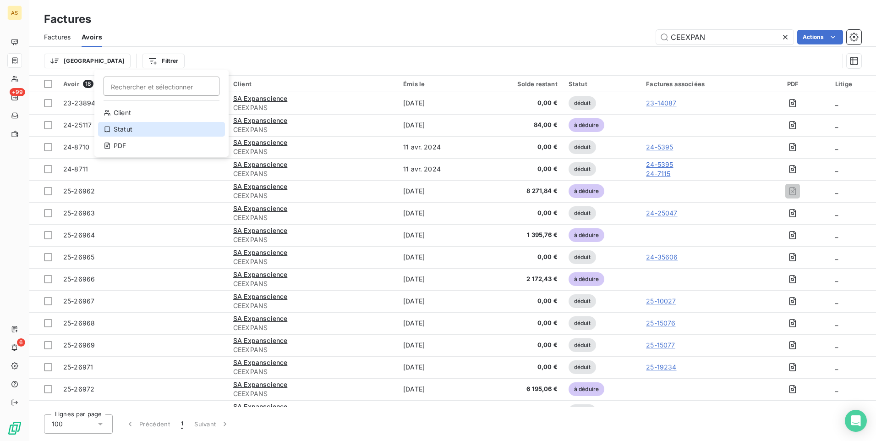
click at [109, 129] on icon at bounding box center [106, 129] width 5 height 6
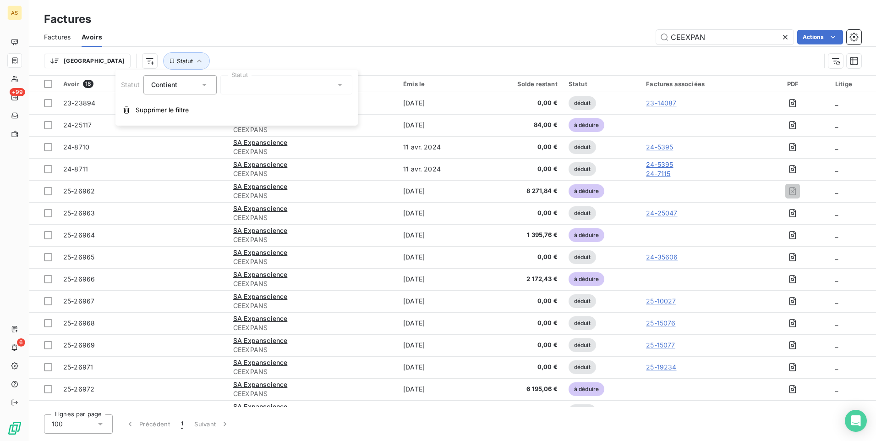
click at [201, 86] on icon at bounding box center [204, 84] width 9 height 9
click at [200, 86] on icon at bounding box center [204, 84] width 9 height 9
click at [257, 87] on div at bounding box center [286, 84] width 132 height 19
click at [441, 12] on div "Factures" at bounding box center [452, 19] width 846 height 16
click at [59, 39] on span "Factures" at bounding box center [57, 37] width 27 height 9
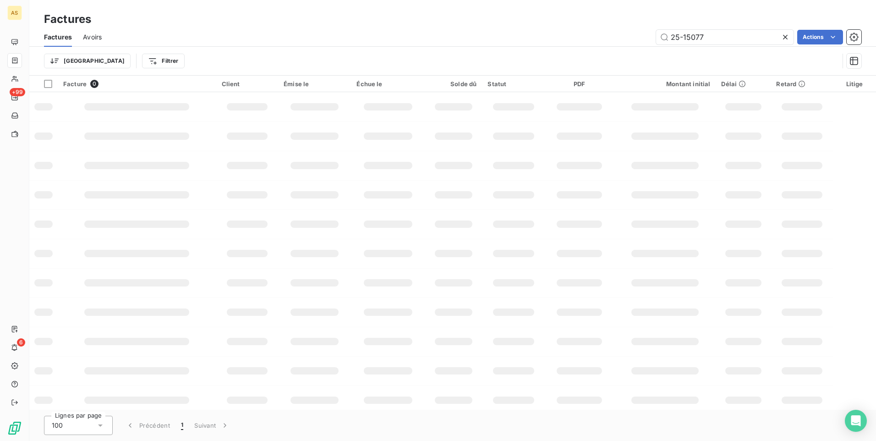
click at [458, 26] on div "Factures" at bounding box center [452, 19] width 846 height 16
drag, startPoint x: 718, startPoint y: 36, endPoint x: 630, endPoint y: 30, distance: 88.1
click at [630, 30] on div "25-15077 Actions" at bounding box center [487, 37] width 748 height 15
click at [727, 39] on input "text" at bounding box center [724, 37] width 137 height 15
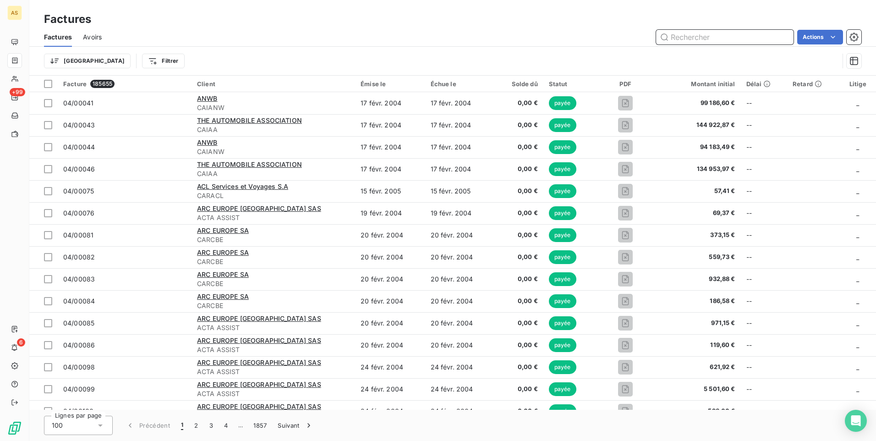
click at [696, 39] on input "text" at bounding box center [724, 37] width 137 height 15
click at [693, 36] on input "text" at bounding box center [724, 37] width 137 height 15
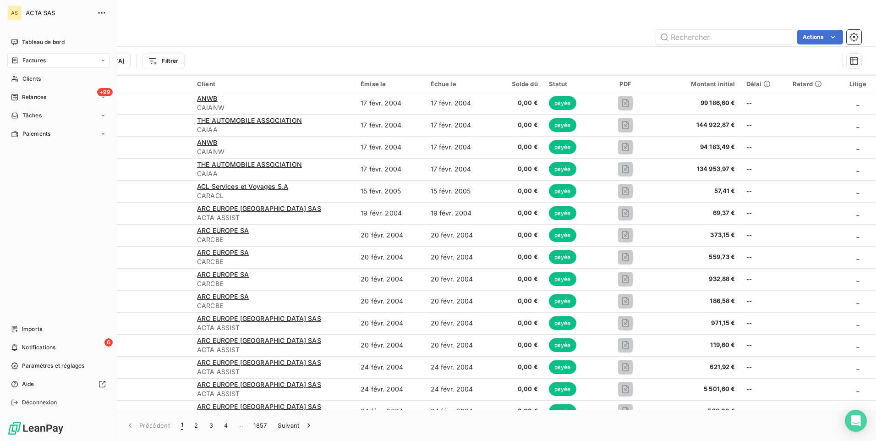
click at [23, 62] on span "Factures" at bounding box center [33, 60] width 23 height 8
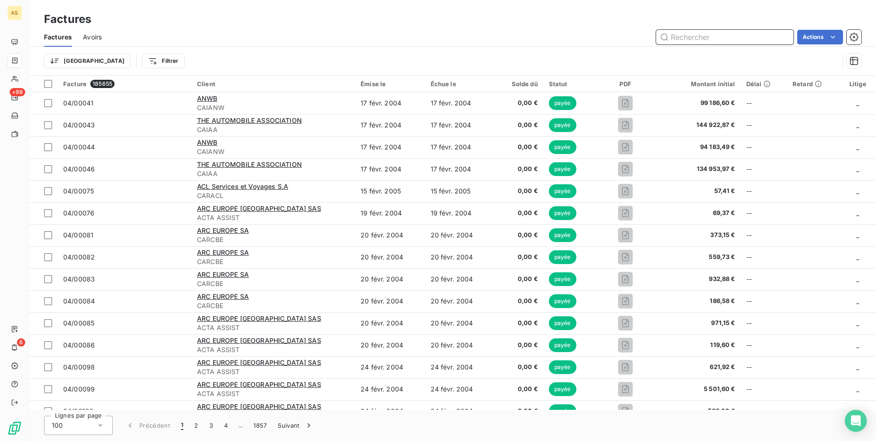
click at [693, 38] on input "text" at bounding box center [724, 37] width 137 height 15
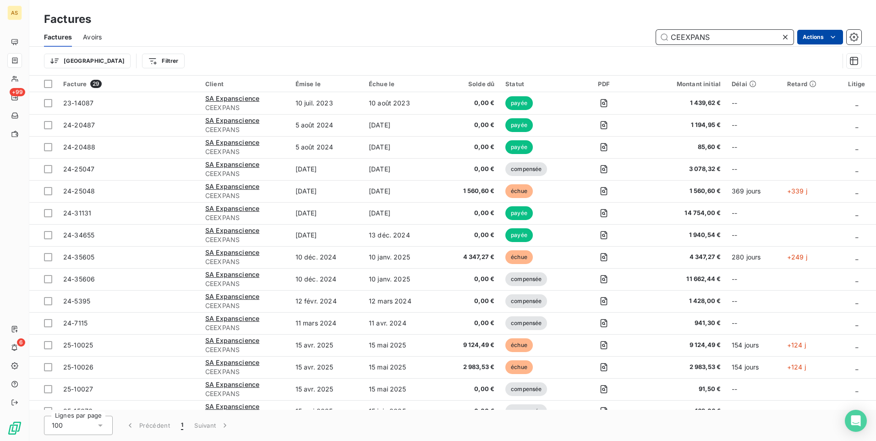
type input "CEEXPANS"
click at [821, 36] on html "AS +99 6 Factures Factures Avoirs CEEXPANS Actions Trier Filtrer Facture 29 Cli…" at bounding box center [438, 220] width 876 height 441
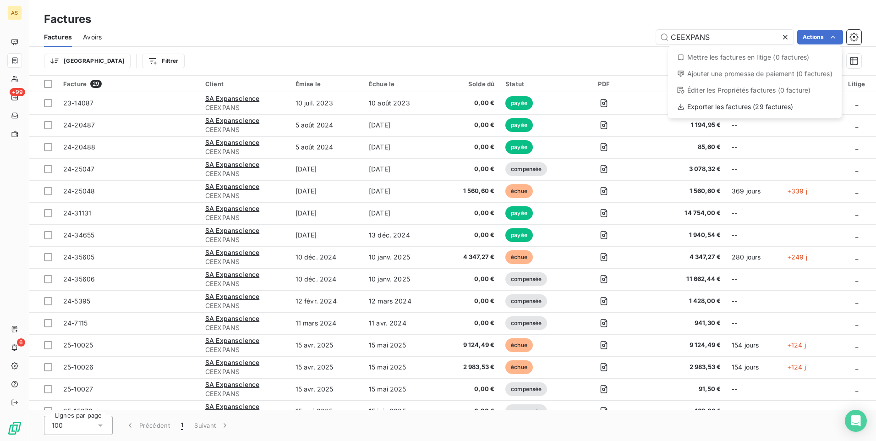
click at [564, 424] on html "AS +99 6 Factures Factures Avoirs CEEXPANS Actions Mettre les factures en litig…" at bounding box center [438, 220] width 876 height 441
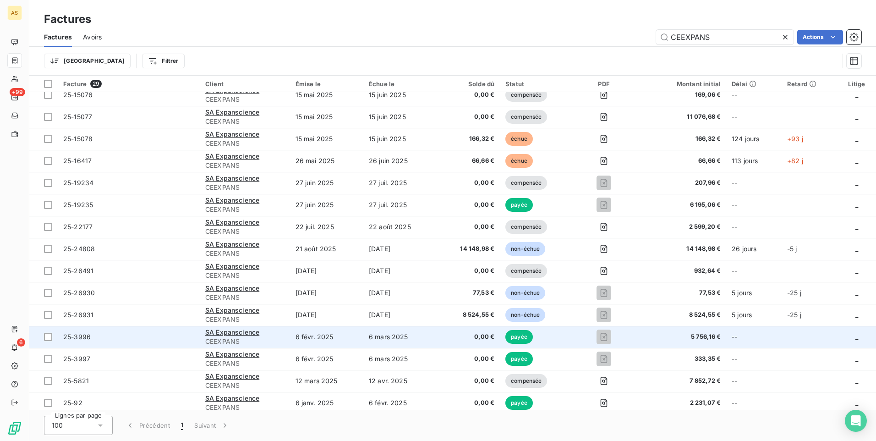
scroll to position [321, 0]
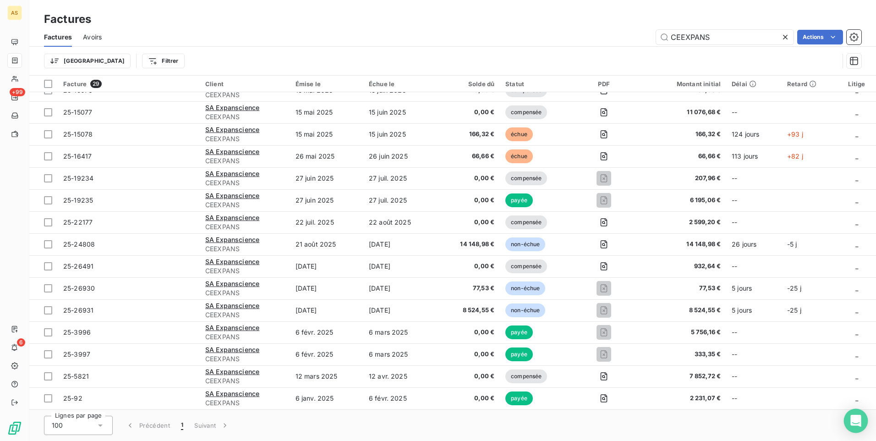
click at [856, 426] on div "Open Intercom Messenger" at bounding box center [856, 421] width 24 height 24
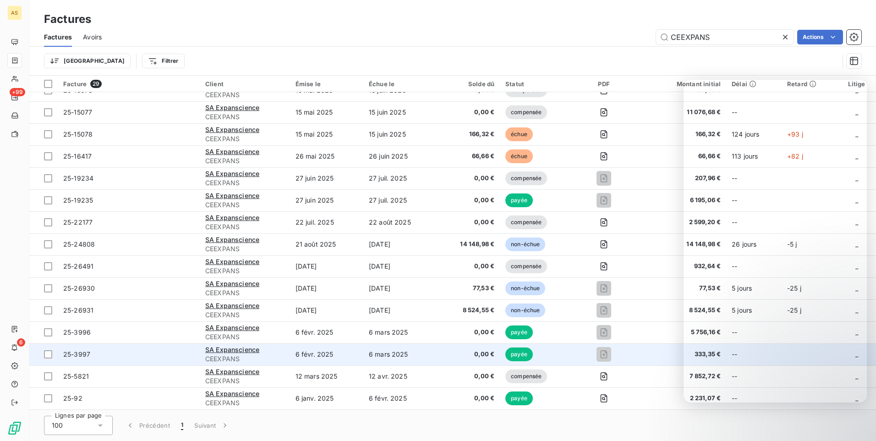
click at [668, 358] on span "333,35 €" at bounding box center [680, 353] width 81 height 9
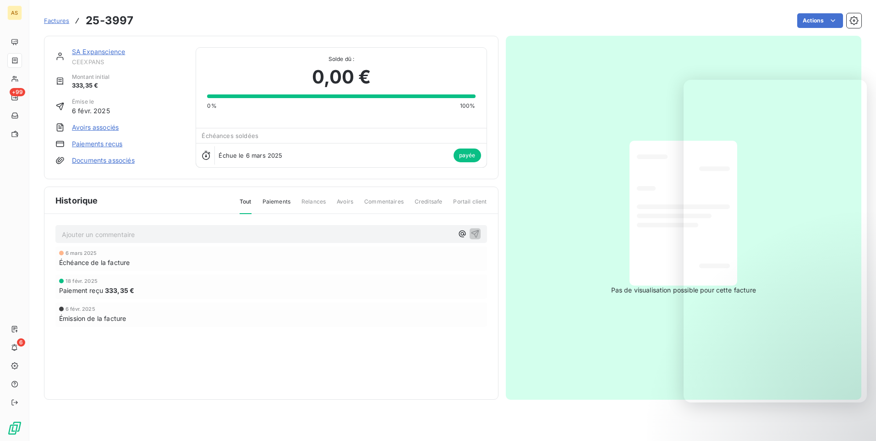
click at [690, 413] on section "Factures 25-3997 Actions SA Expanscience CEEXPANS Montant initial 333,35 € Émis…" at bounding box center [452, 220] width 846 height 441
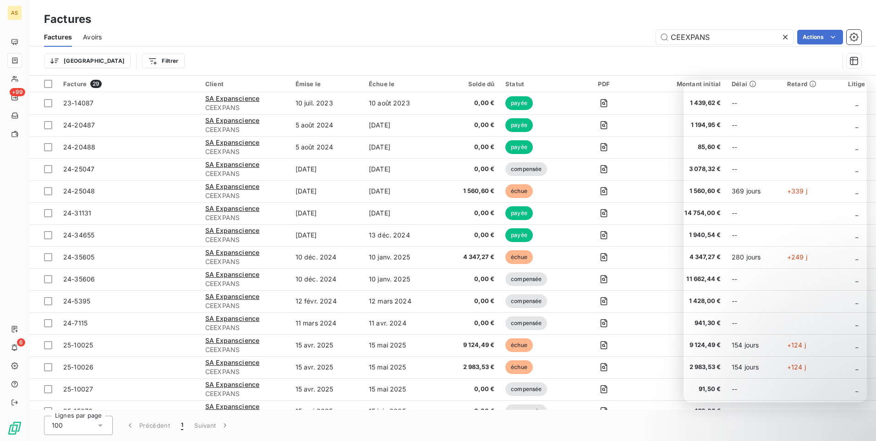
click at [661, 420] on div "Lignes par page 100 Précédent 1 Suivant" at bounding box center [452, 424] width 846 height 31
drag, startPoint x: 729, startPoint y: 417, endPoint x: 742, endPoint y: 415, distance: 12.6
click at [736, 416] on div "Lignes par page 100 Précédent 1 Suivant" at bounding box center [452, 424] width 846 height 31
click at [809, 63] on div "Trier Filtrer" at bounding box center [441, 60] width 795 height 17
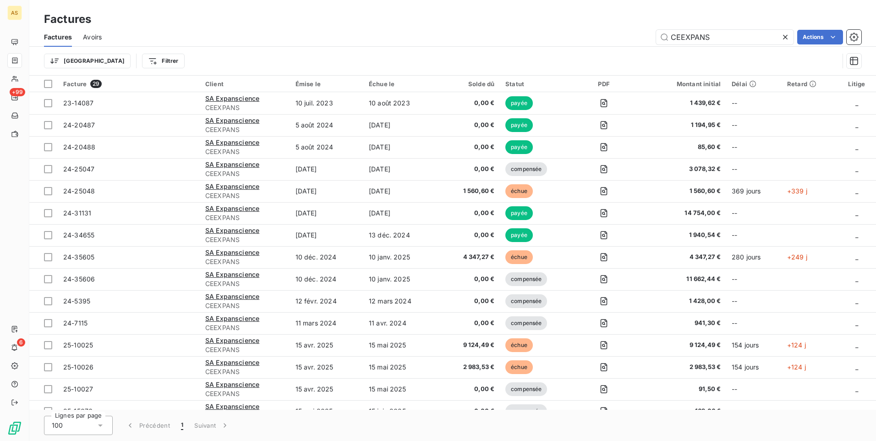
click at [735, 57] on div "Trier Filtrer" at bounding box center [441, 60] width 795 height 17
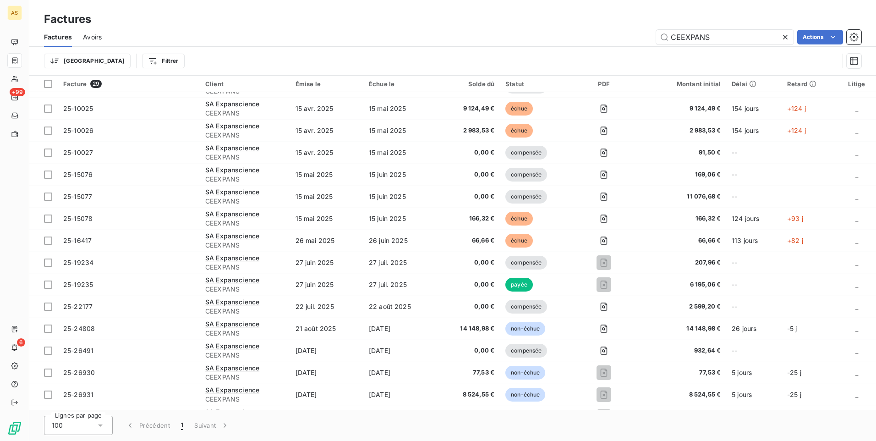
scroll to position [321, 0]
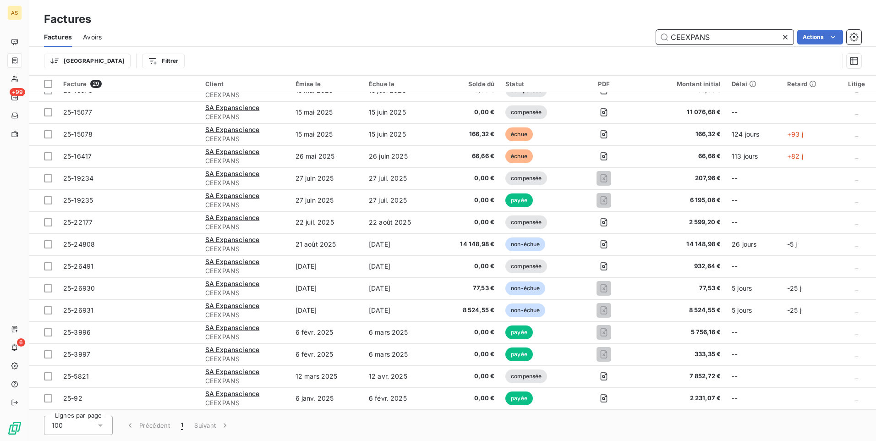
click at [728, 37] on input "CEEXPANS" at bounding box center [724, 37] width 137 height 15
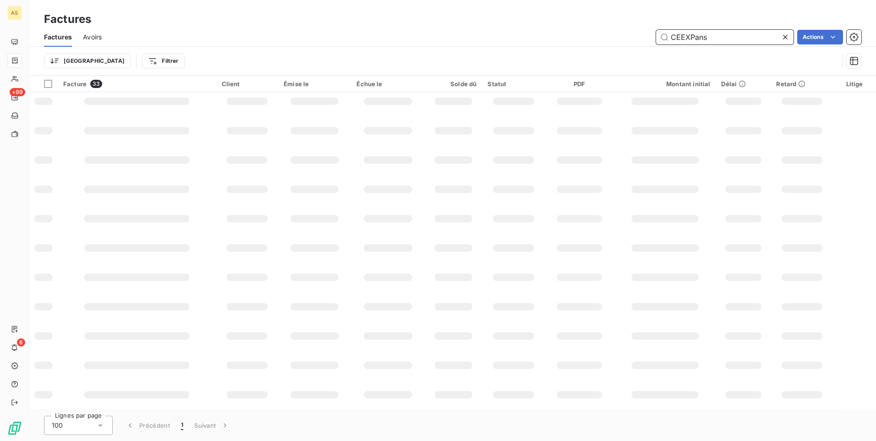
click at [739, 41] on input "CEEXPans" at bounding box center [724, 37] width 137 height 15
click at [723, 38] on input "CEEXPans" at bounding box center [724, 37] width 137 height 15
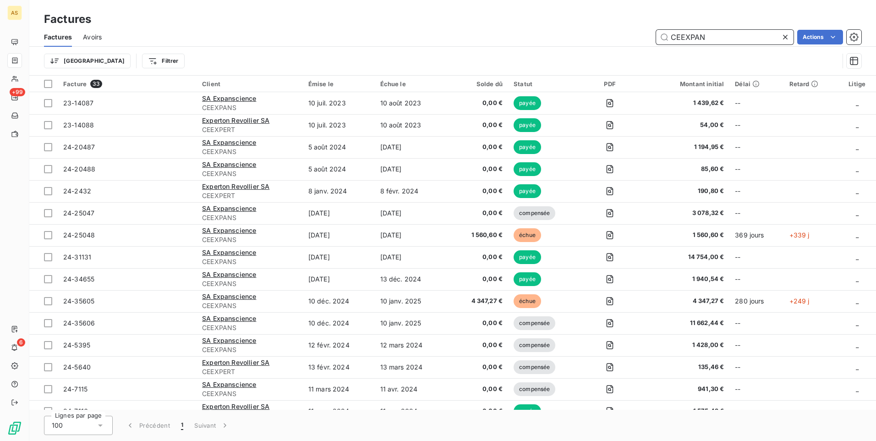
type input "CEEXPANS"
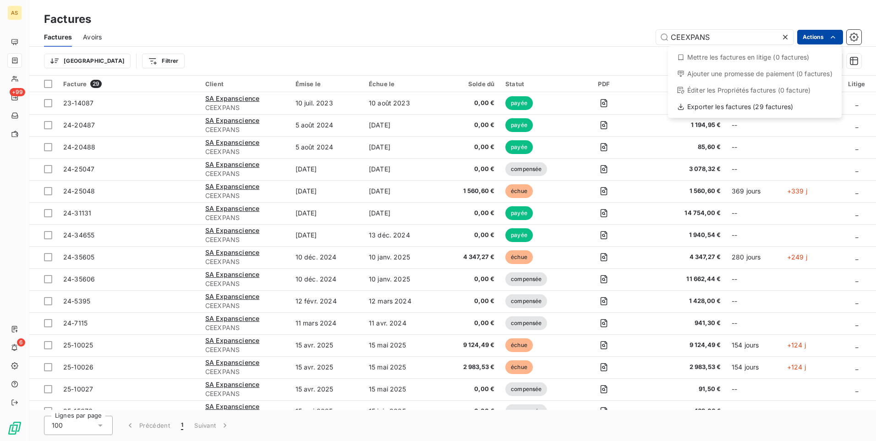
click at [826, 36] on html "AS +99 6 Factures Factures Avoirs CEEXPANS Actions Mettre les factures en litig…" at bounding box center [438, 220] width 876 height 441
click at [845, 35] on html "AS +99 6 Factures Factures Avoirs CEEXPANS Actions Mettre les factures en litig…" at bounding box center [438, 220] width 876 height 441
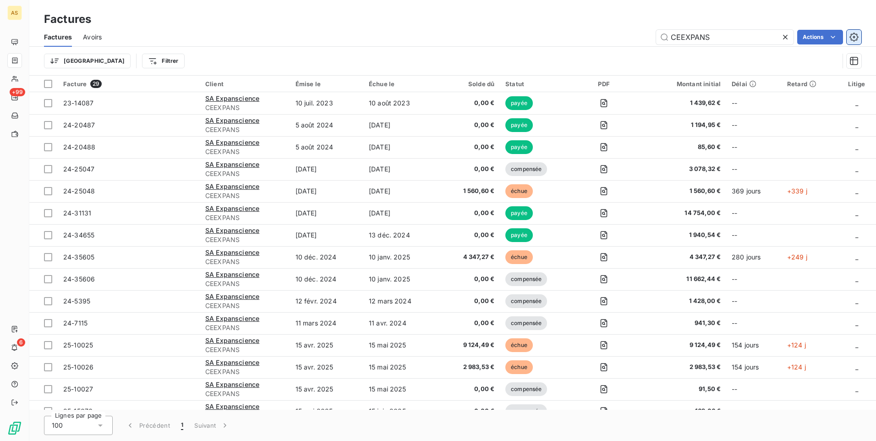
click at [851, 36] on icon "button" at bounding box center [853, 37] width 9 height 9
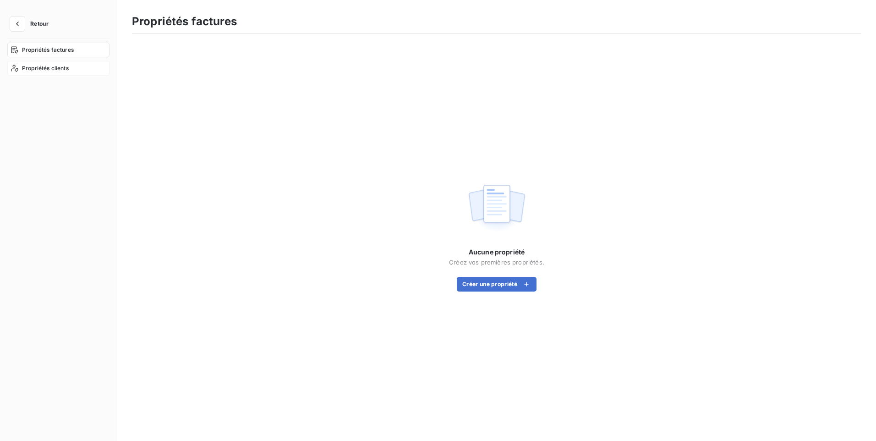
click at [47, 70] on span "Propriétés clients" at bounding box center [45, 68] width 47 height 8
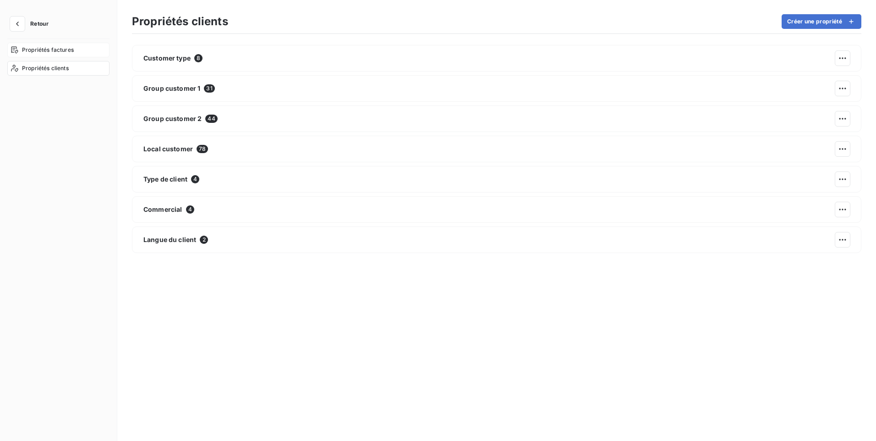
click at [44, 47] on span "Propriétés factures" at bounding box center [48, 50] width 52 height 8
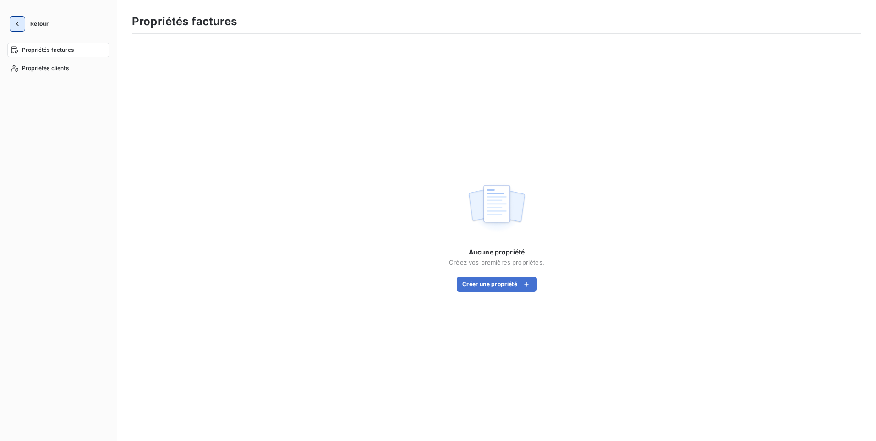
click at [16, 22] on icon "button" at bounding box center [17, 23] width 9 height 9
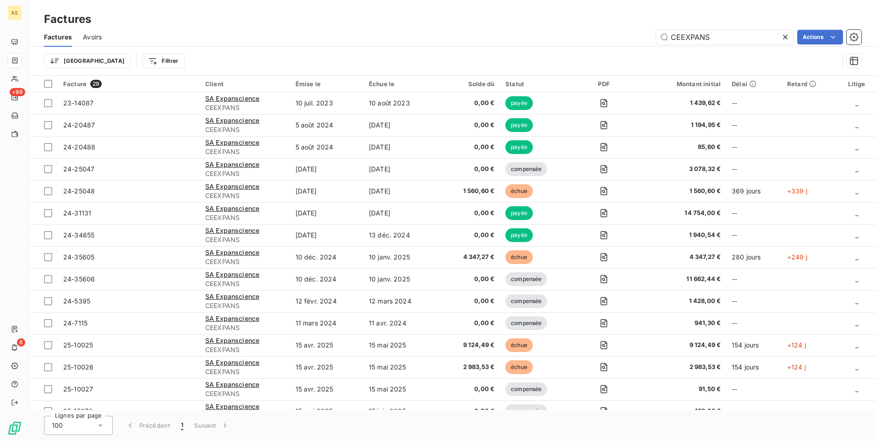
click at [821, 36] on html "AS +99 6 Factures Factures Avoirs CEEXPANS Actions Trier Filtrer Facture 29 Cli…" at bounding box center [438, 220] width 876 height 441
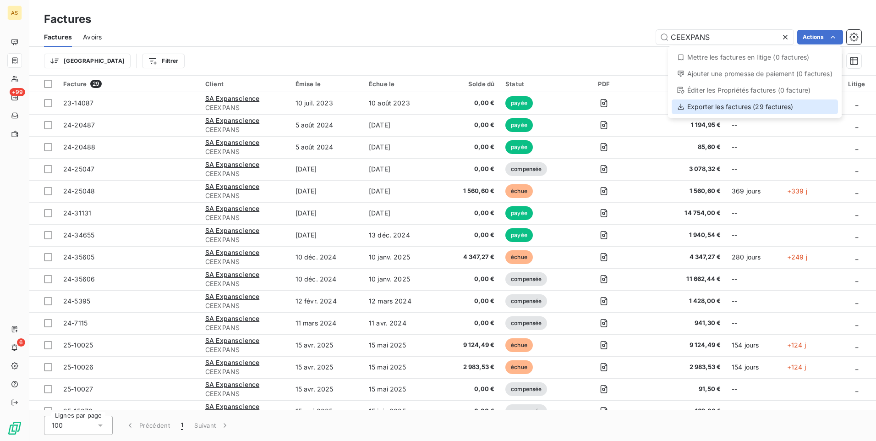
click at [716, 109] on div "Exporter les factures (29 factures)" at bounding box center [754, 106] width 166 height 15
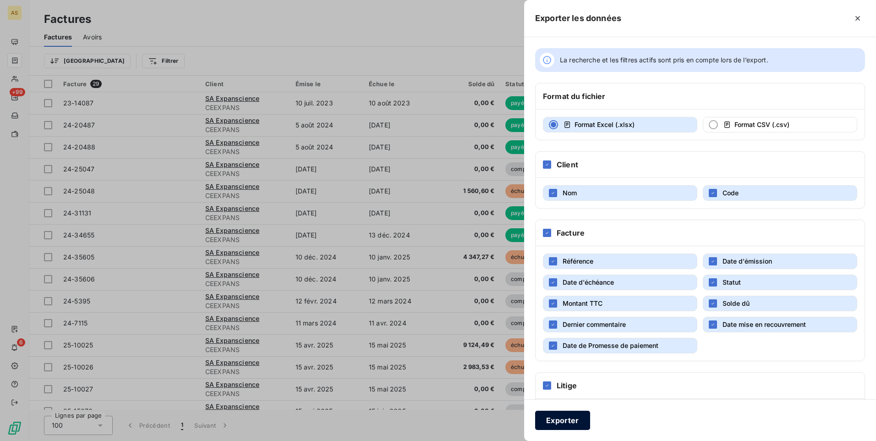
click at [568, 420] on button "Exporter" at bounding box center [562, 419] width 55 height 19
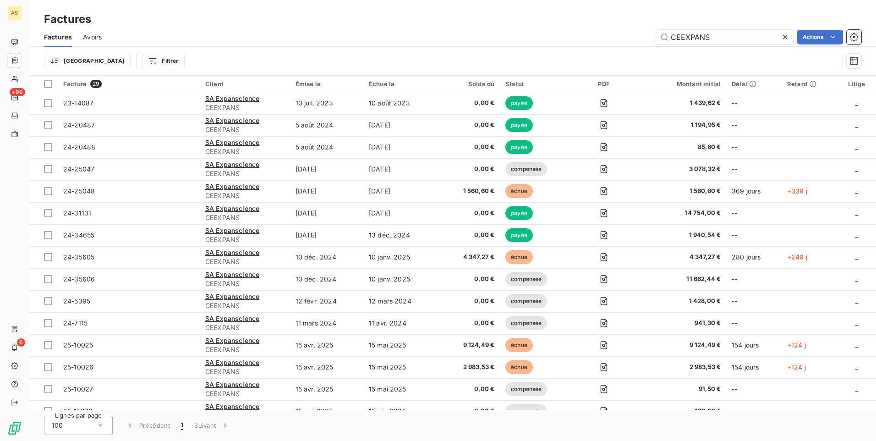
click at [693, 69] on div "Trier Filtrer" at bounding box center [441, 60] width 795 height 17
click at [270, 36] on div "CEEXPANS Actions" at bounding box center [487, 37] width 748 height 15
click at [198, 11] on div "Factures Factures Avoirs CEEXPANS Actions Trier Filtrer" at bounding box center [452, 38] width 846 height 76
click at [89, 38] on span "Avoirs" at bounding box center [92, 37] width 19 height 9
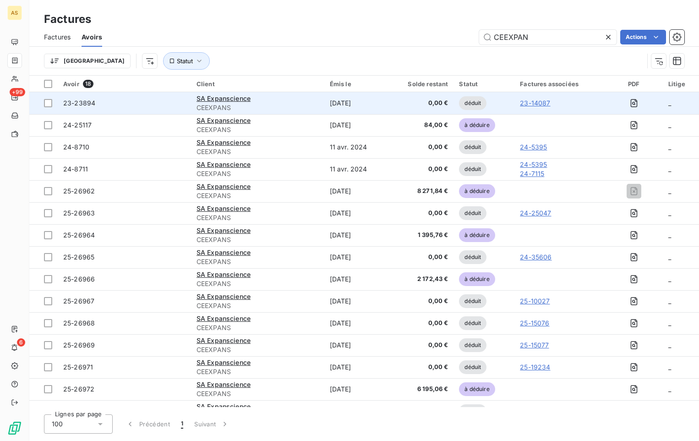
click at [113, 103] on div "23-23894" at bounding box center [124, 102] width 122 height 9
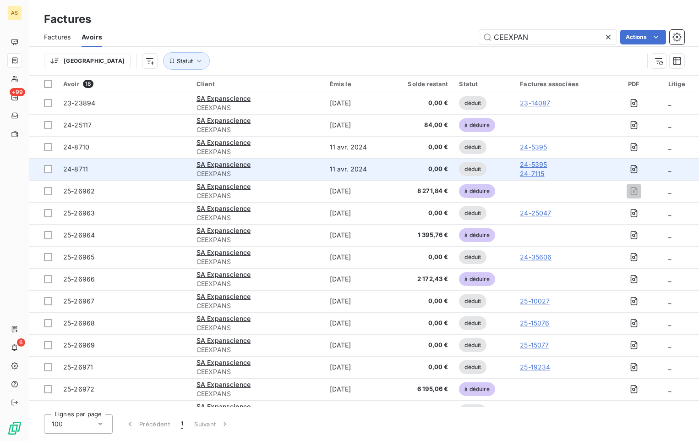
click at [533, 173] on link "24-7115" at bounding box center [533, 173] width 27 height 9
click at [526, 173] on link "24-7115" at bounding box center [533, 173] width 27 height 9
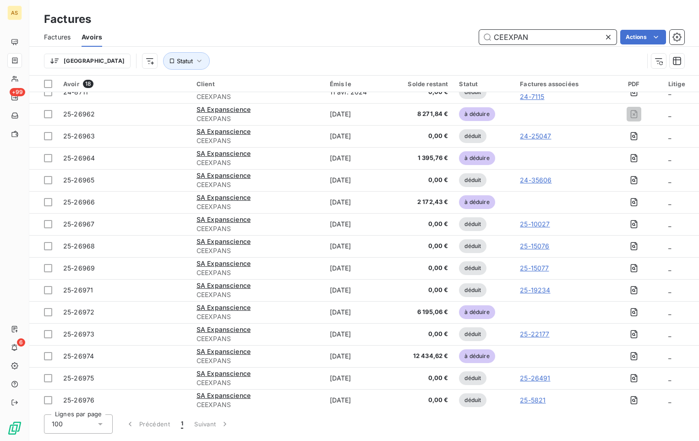
scroll to position [82, 0]
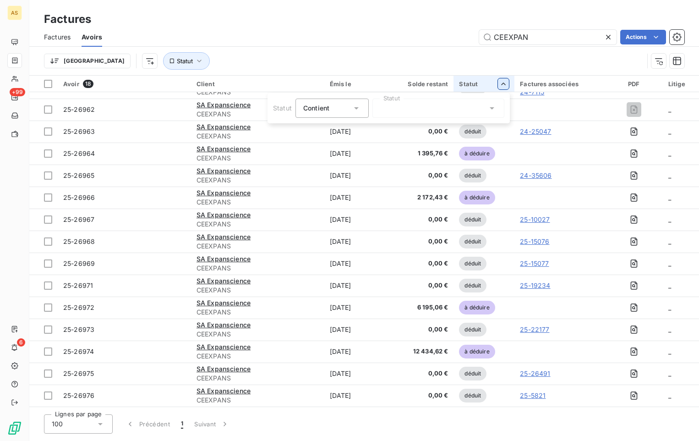
click at [493, 109] on icon at bounding box center [491, 108] width 9 height 9
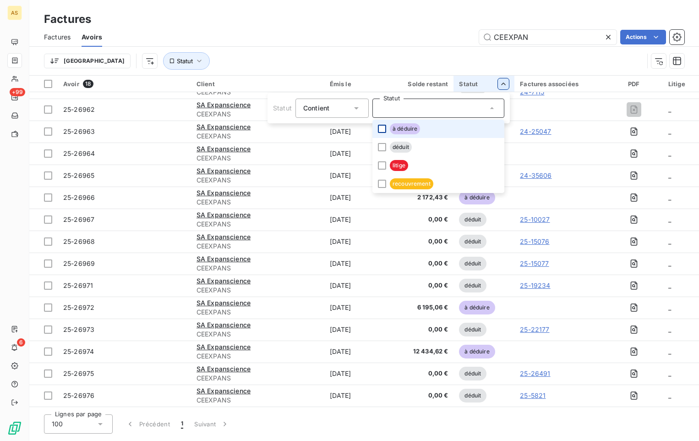
click at [381, 129] on div at bounding box center [382, 129] width 8 height 8
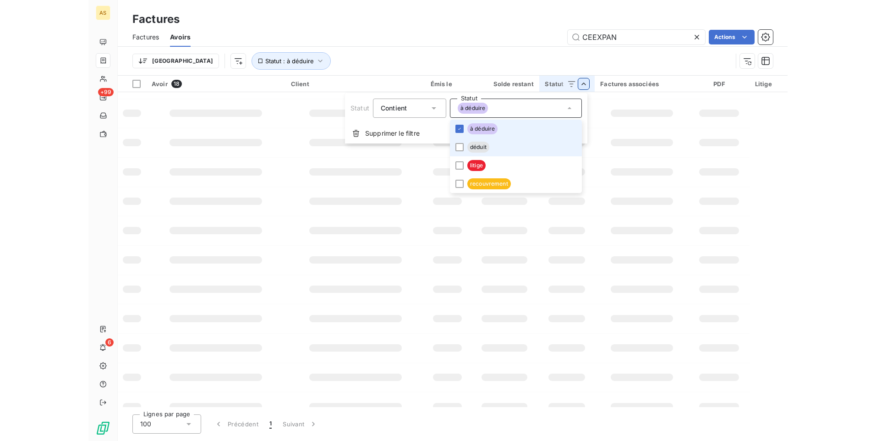
scroll to position [0, 0]
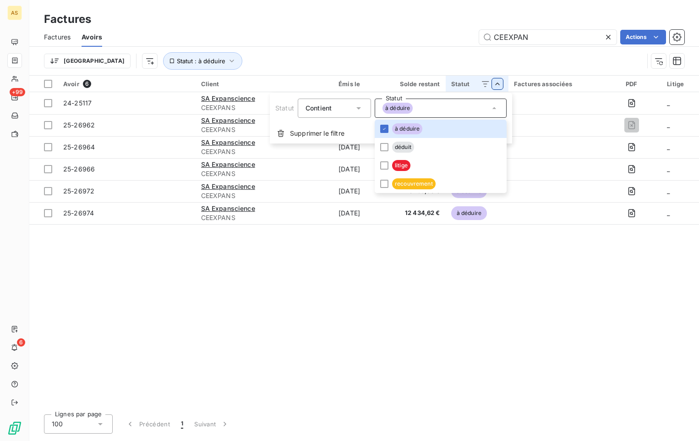
click at [412, 325] on html "AS +99 6 Factures Factures Avoirs CEEXPAN Actions Trier Statut : à déduire Avoi…" at bounding box center [349, 220] width 699 height 441
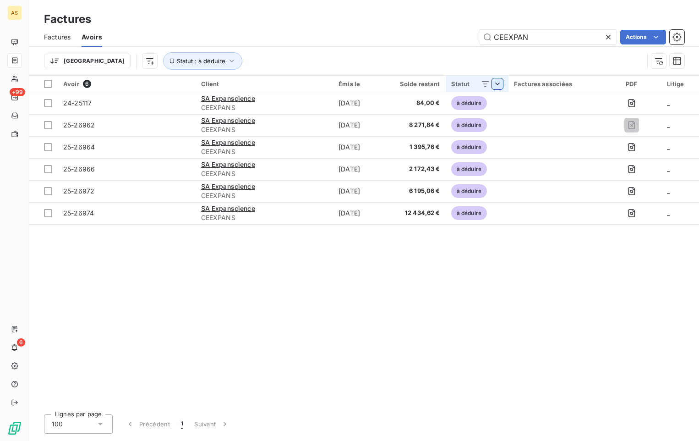
click at [469, 321] on div "Avoir 6 Client Émis le Solde restant Statut Factures associées PDF Litige 24-25…" at bounding box center [364, 241] width 670 height 331
drag, startPoint x: 475, startPoint y: 351, endPoint x: 506, endPoint y: 33, distance: 319.9
click at [475, 351] on div "Avoir 6 Client Émis le Solde restant Statut Factures associées PDF Litige 24-25…" at bounding box center [364, 241] width 670 height 331
click at [63, 36] on span "Factures" at bounding box center [57, 37] width 27 height 9
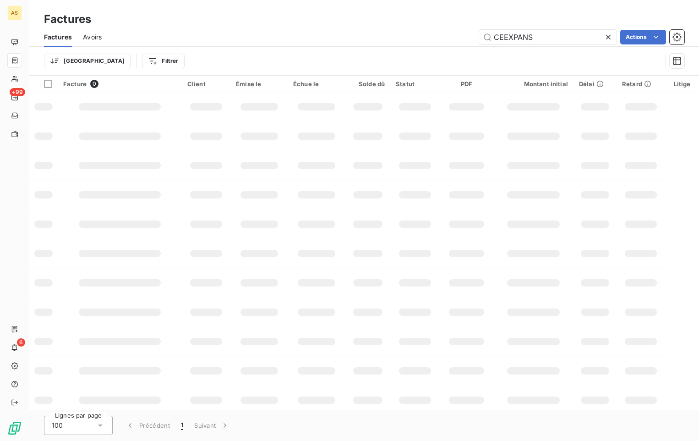
drag, startPoint x: 568, startPoint y: 40, endPoint x: 469, endPoint y: 28, distance: 98.7
click at [469, 28] on div "Factures Avoirs CEEXPANS Actions" at bounding box center [364, 36] width 670 height 19
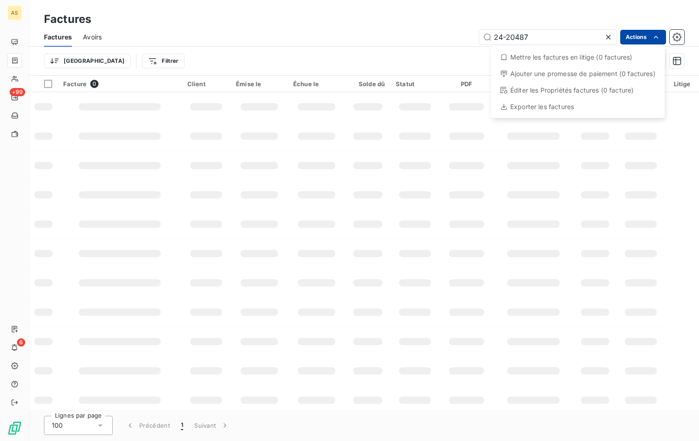
click at [636, 39] on html "AS +99 6 Factures Factures Avoirs 24-20487 Actions Mettre les factures en litig…" at bounding box center [349, 220] width 699 height 441
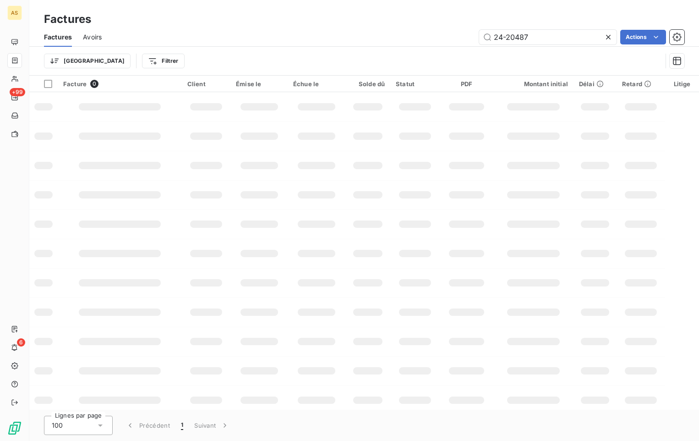
click at [541, 31] on html "AS +99 6 Factures Factures Avoirs 24-20487 Actions Trier Filtrer Facture 0 Clie…" at bounding box center [349, 220] width 699 height 441
click at [537, 44] on input "24-20487" at bounding box center [547, 37] width 137 height 15
click at [533, 54] on div "Trier Filtrer" at bounding box center [353, 60] width 618 height 17
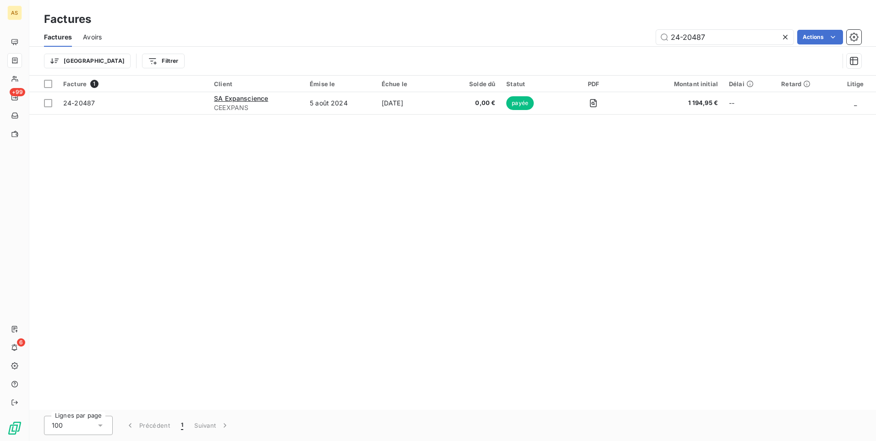
click at [839, 192] on div "Facture 1 Client Émise le Échue le Solde dû Statut PDF Montant initial Délai Re…" at bounding box center [452, 243] width 846 height 334
click at [749, 39] on input "24-20487" at bounding box center [724, 37] width 137 height 15
click at [490, 310] on div "Facture 1 Client Émise le Échue le Solde dû Statut PDF Montant initial Délai Re…" at bounding box center [452, 243] width 846 height 334
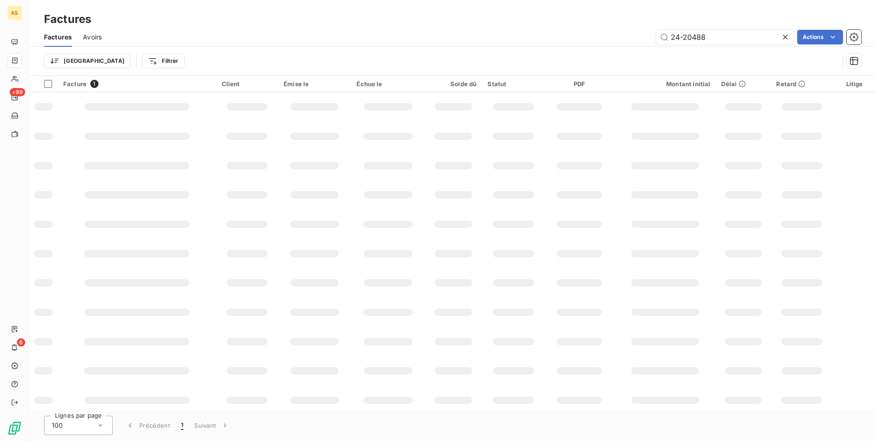
drag, startPoint x: 498, startPoint y: 366, endPoint x: 682, endPoint y: 131, distance: 298.5
click at [501, 365] on td at bounding box center [513, 370] width 63 height 29
drag, startPoint x: 722, startPoint y: 38, endPoint x: 659, endPoint y: 38, distance: 63.2
click at [659, 38] on input "24-20488" at bounding box center [724, 37] width 137 height 15
paste input "31131"
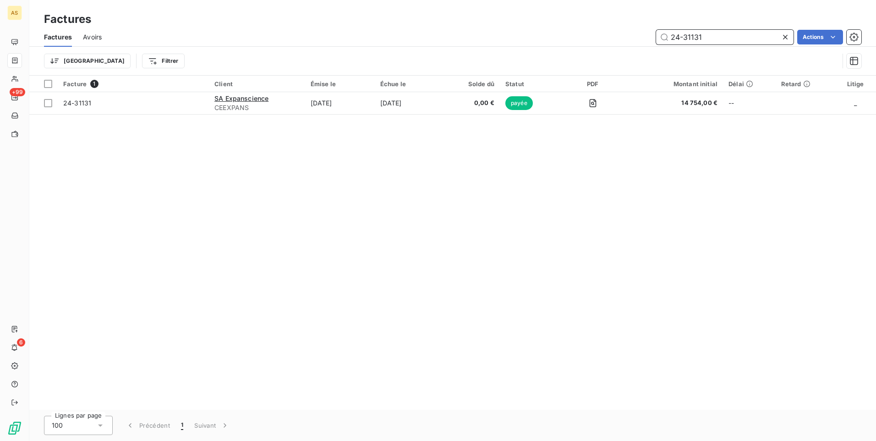
click at [703, 41] on input "24-31131" at bounding box center [724, 37] width 137 height 15
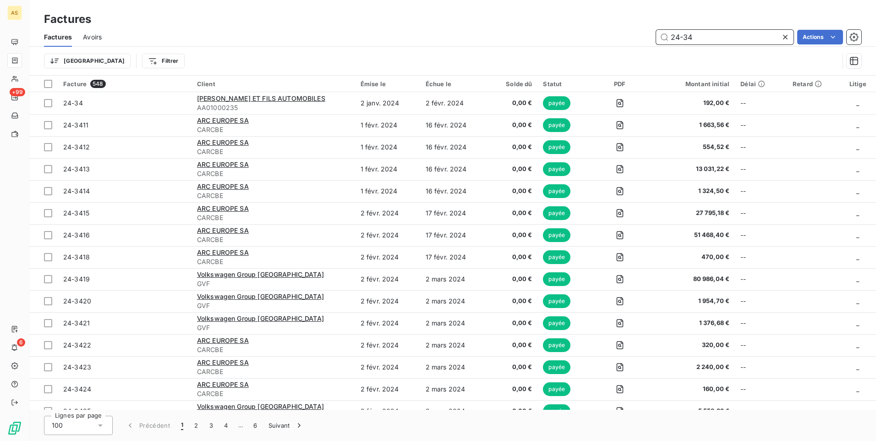
click at [701, 36] on input "24-34" at bounding box center [724, 37] width 137 height 15
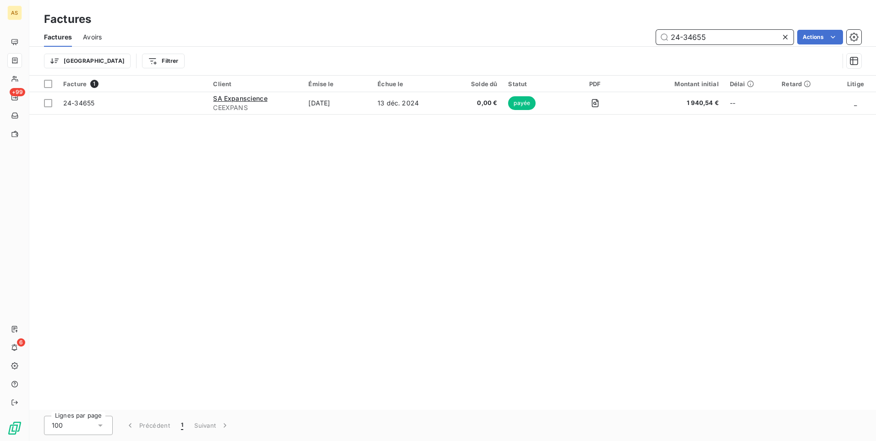
click at [719, 38] on input "24-34655" at bounding box center [724, 37] width 137 height 15
type input "24-7115"
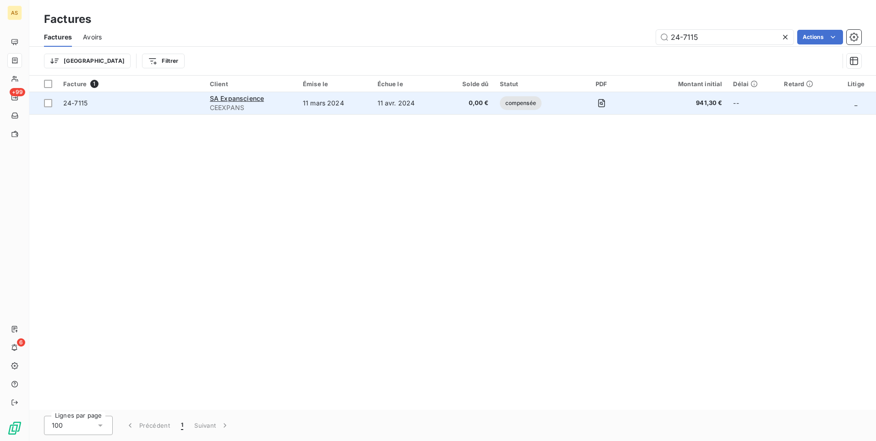
click at [74, 101] on span "24-7115" at bounding box center [75, 103] width 24 height 8
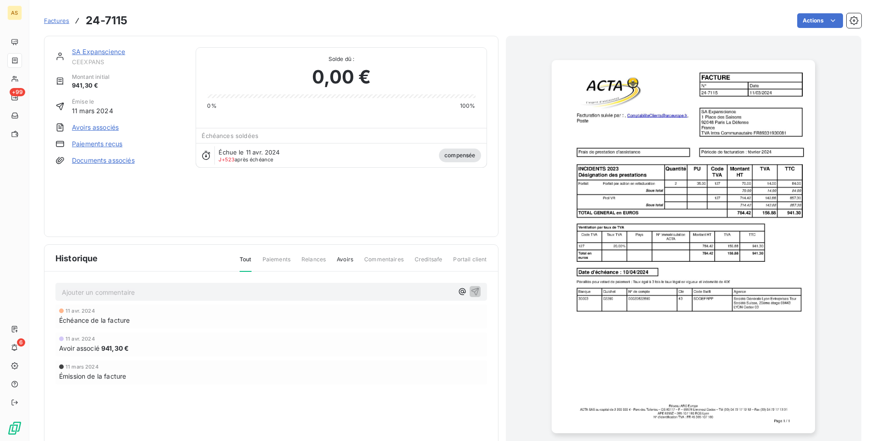
click at [101, 128] on link "Avoirs associés" at bounding box center [95, 127] width 47 height 9
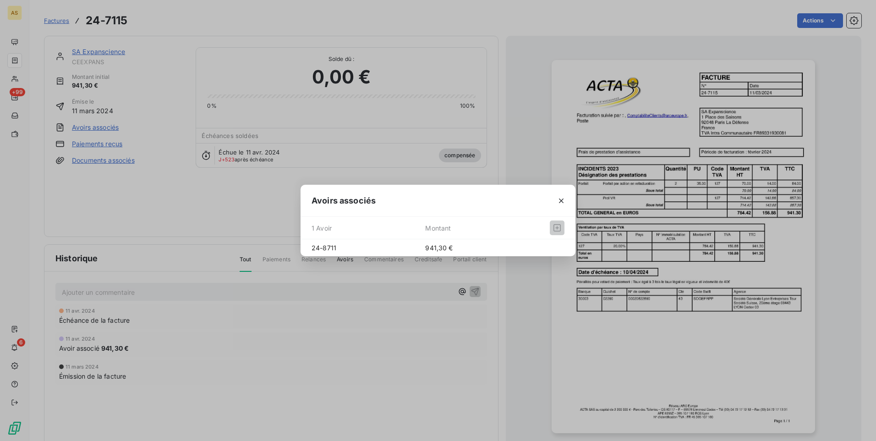
click at [563, 202] on icon "button" at bounding box center [561, 200] width 9 height 9
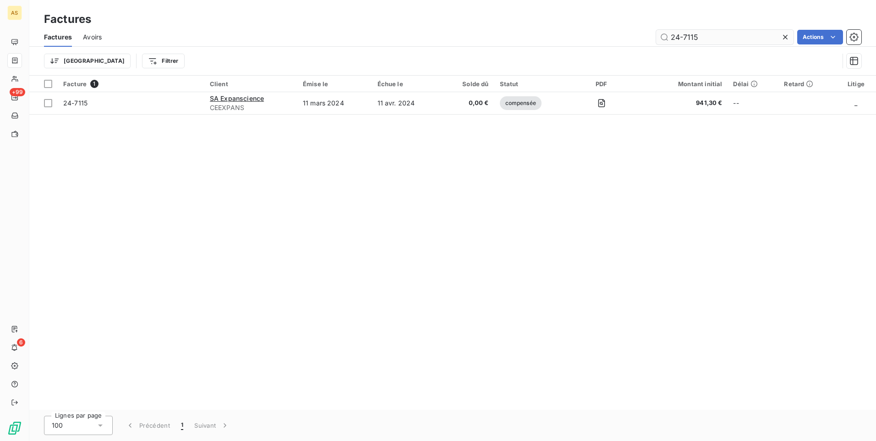
click at [704, 38] on input "24-7115" at bounding box center [724, 37] width 137 height 15
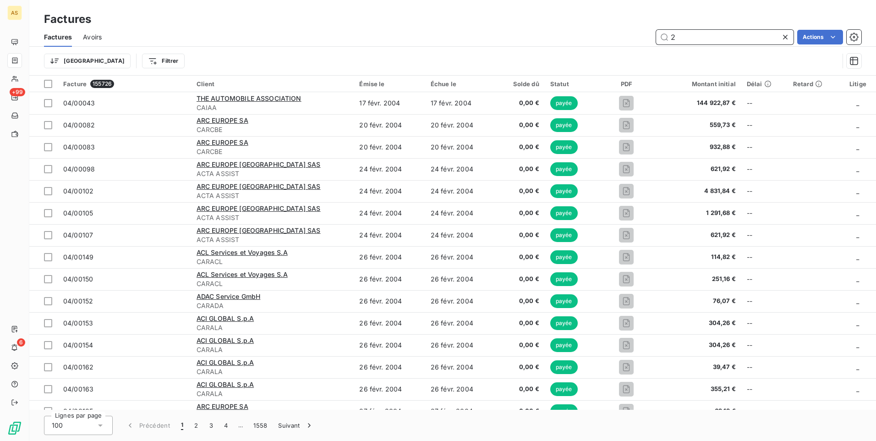
click at [681, 38] on input "2" at bounding box center [724, 37] width 137 height 15
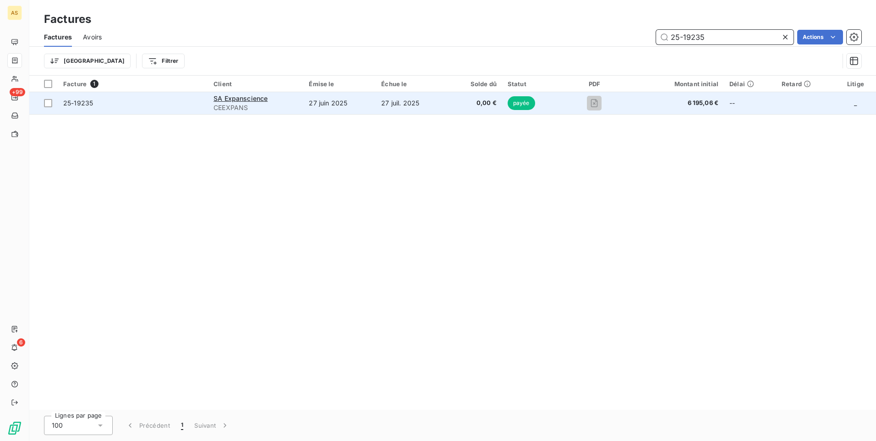
type input "25-19235"
click at [70, 104] on span "25-19235" at bounding box center [78, 103] width 30 height 8
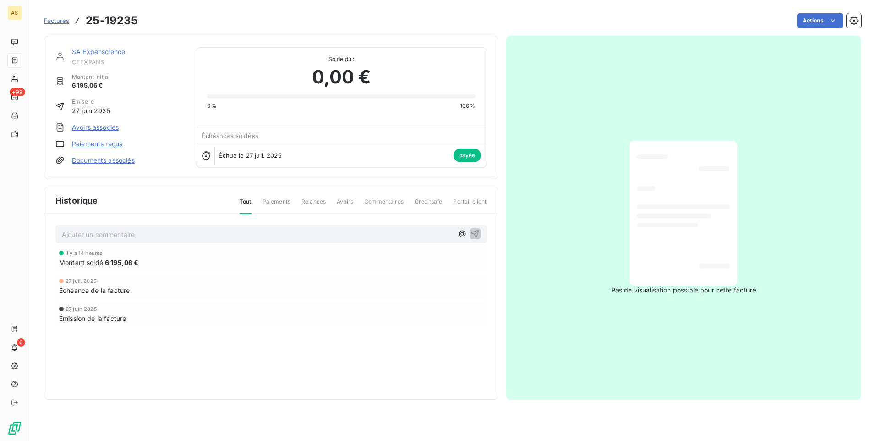
click at [107, 146] on link "Paiements reçus" at bounding box center [97, 143] width 50 height 9
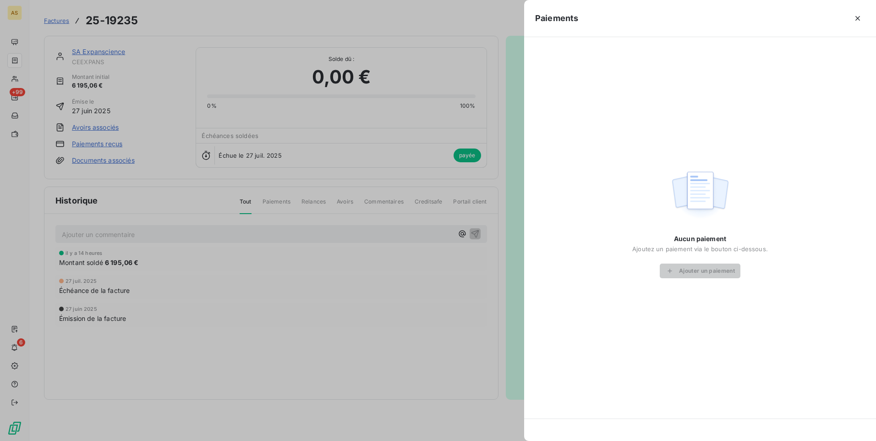
click at [107, 129] on div at bounding box center [438, 220] width 876 height 441
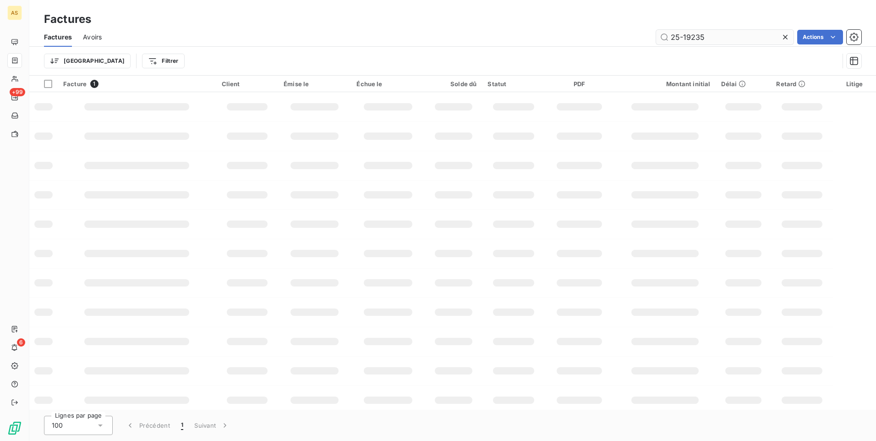
click at [721, 37] on input "25-19235" at bounding box center [724, 37] width 137 height 15
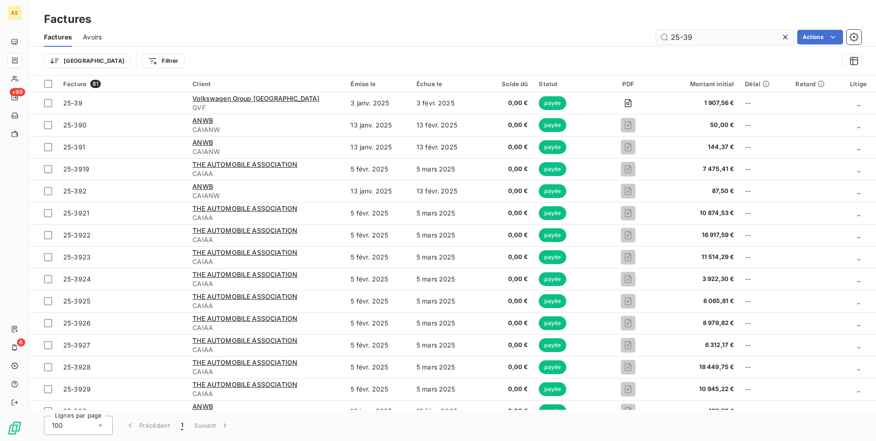
click at [709, 34] on input "25-39" at bounding box center [724, 37] width 137 height 15
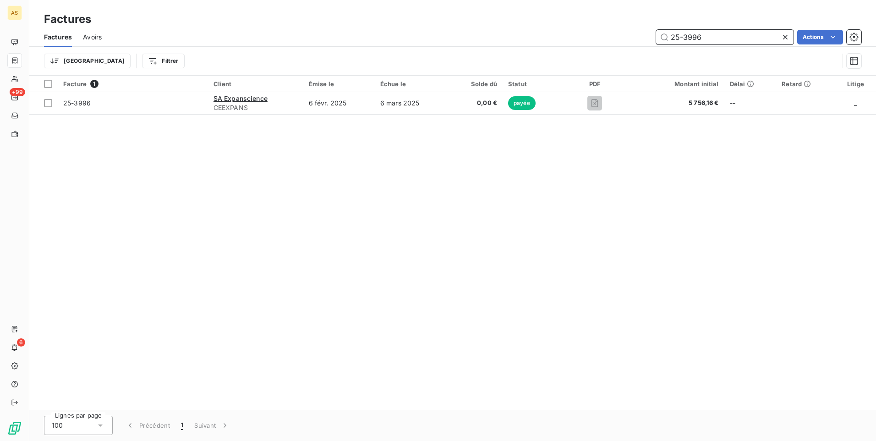
click at [722, 40] on input "25-3996" at bounding box center [724, 37] width 137 height 15
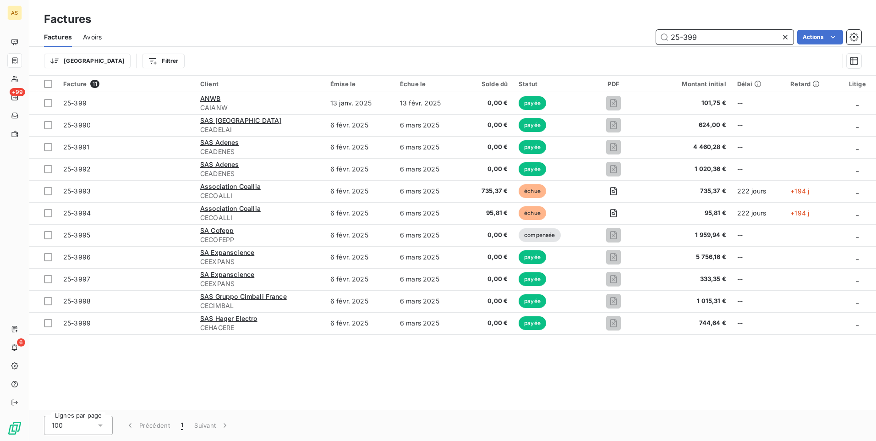
click at [701, 39] on input "25-399" at bounding box center [724, 37] width 137 height 15
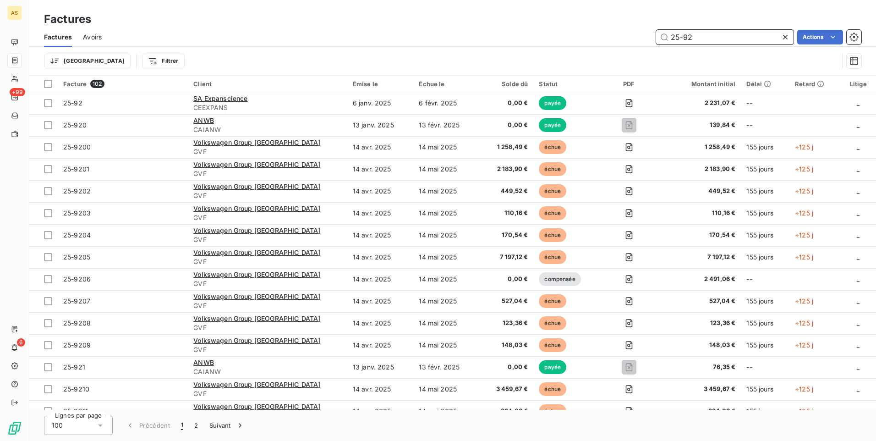
type input "25-92"
click at [60, 38] on span "Factures" at bounding box center [58, 37] width 28 height 9
drag, startPoint x: 707, startPoint y: 37, endPoint x: 642, endPoint y: 34, distance: 64.7
click at [642, 34] on div "25-92 Actions" at bounding box center [487, 37] width 748 height 15
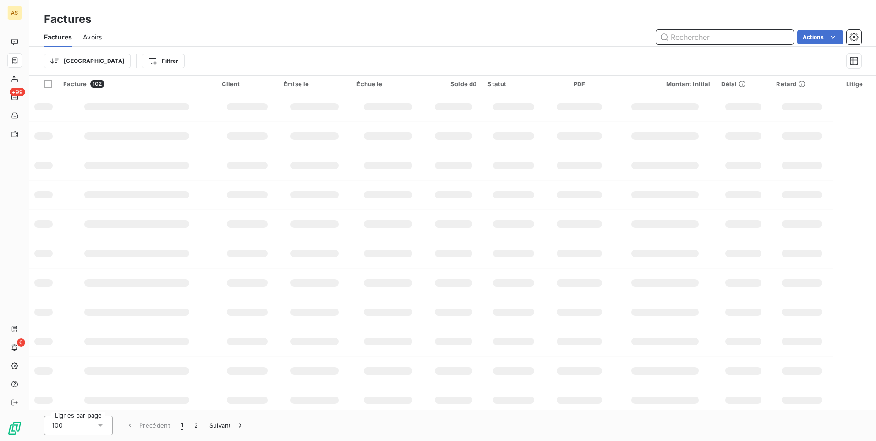
click at [720, 41] on input "text" at bounding box center [724, 37] width 137 height 15
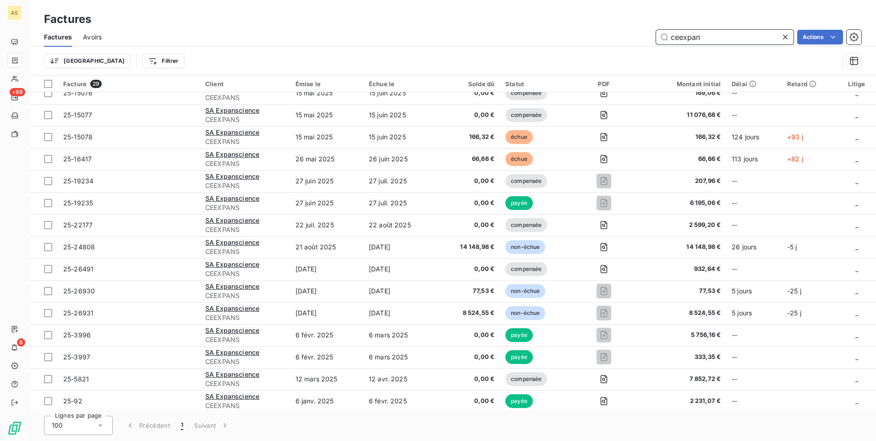
scroll to position [321, 0]
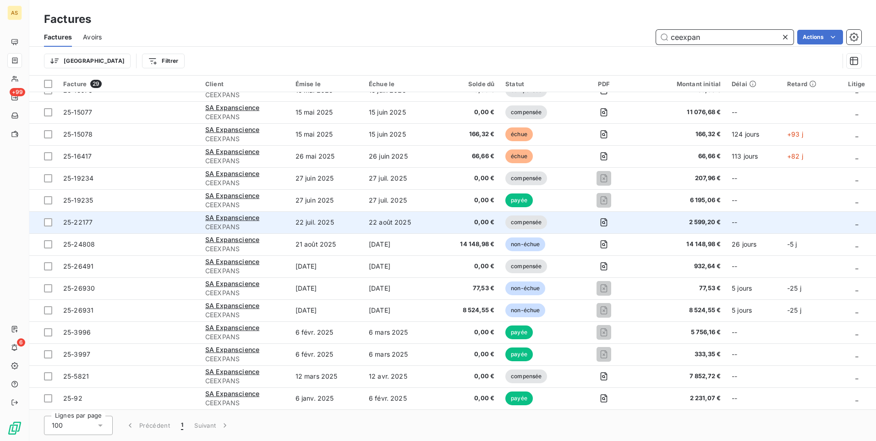
type input "ceexpan"
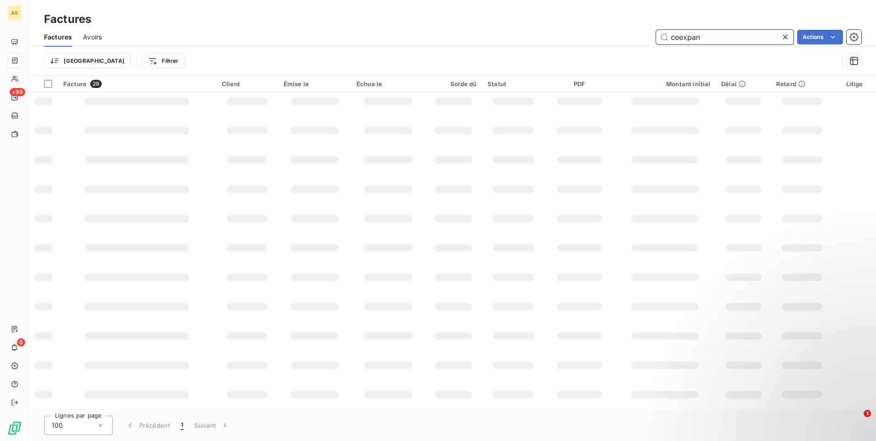
scroll to position [123, 0]
click at [470, 9] on div "Factures Factures Avoirs ceexpan Actions Trier Filtrer" at bounding box center [452, 38] width 846 height 76
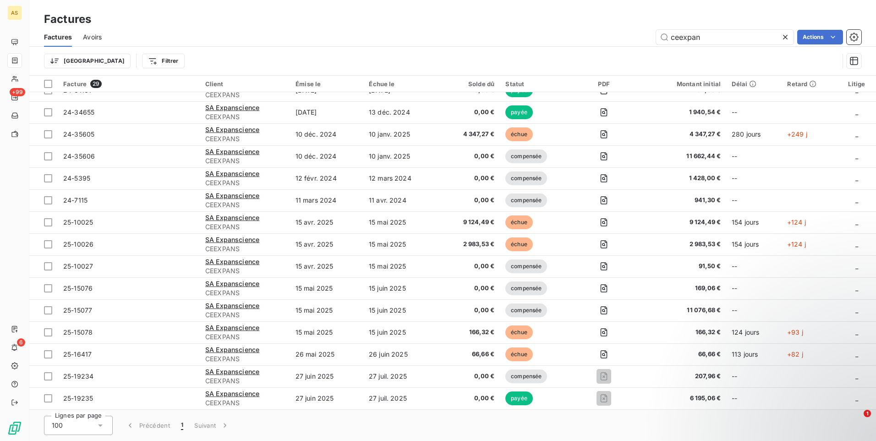
scroll to position [321, 0]
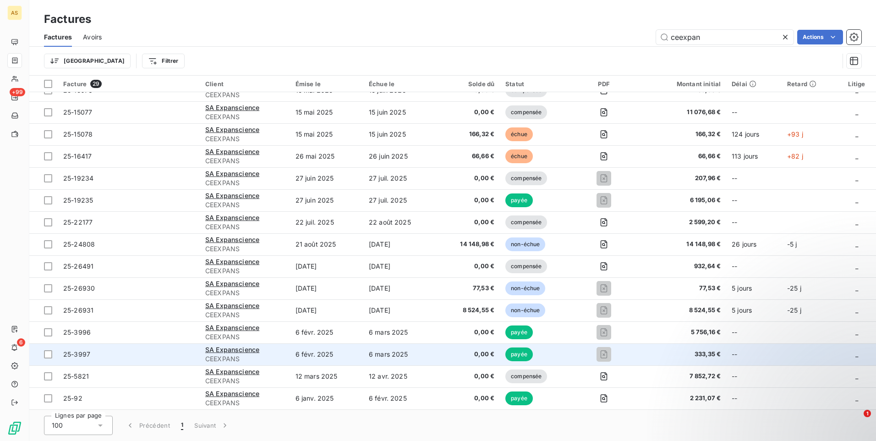
drag, startPoint x: 433, startPoint y: 432, endPoint x: 413, endPoint y: 352, distance: 82.8
click at [434, 431] on div "Lignes par page 100 Précédent 1 Suivant" at bounding box center [452, 424] width 846 height 31
